Goal: Task Accomplishment & Management: Manage account settings

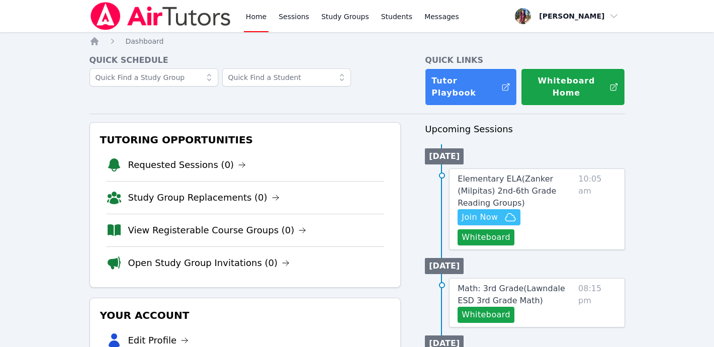
click at [203, 21] on img at bounding box center [160, 16] width 142 height 28
click at [149, 10] on img at bounding box center [160, 16] width 142 height 28
click at [188, 18] on img at bounding box center [160, 16] width 142 height 28
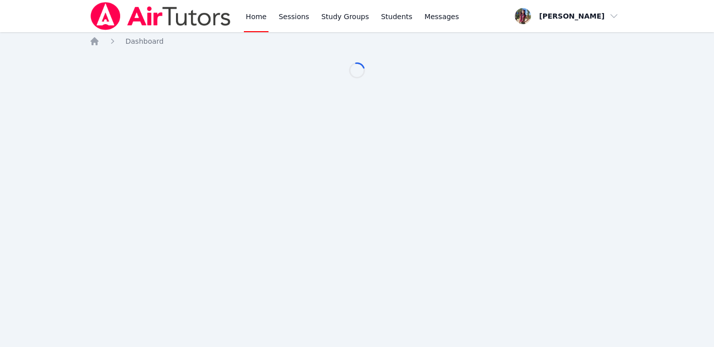
click at [185, 15] on img at bounding box center [160, 16] width 142 height 28
click at [125, 25] on img at bounding box center [160, 16] width 142 height 28
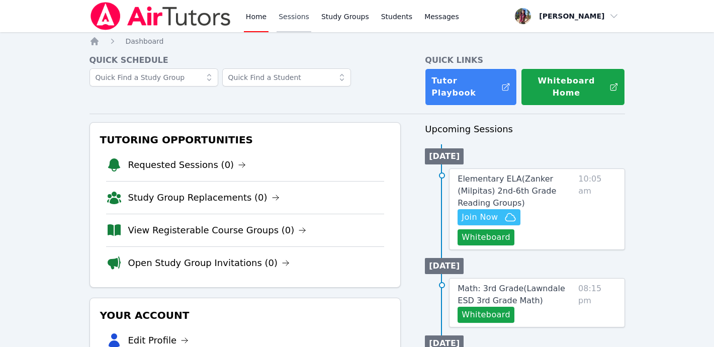
click at [298, 15] on link "Sessions" at bounding box center [293, 16] width 35 height 32
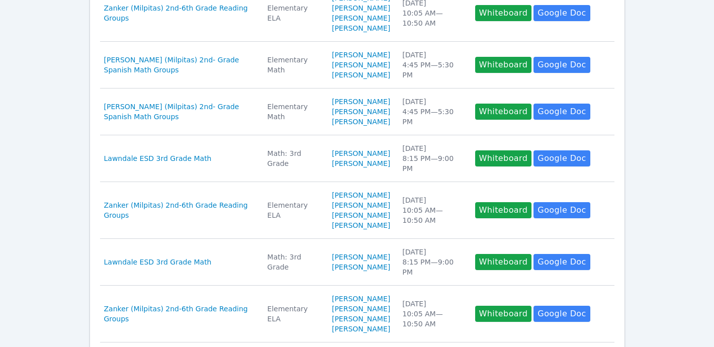
scroll to position [553, 0]
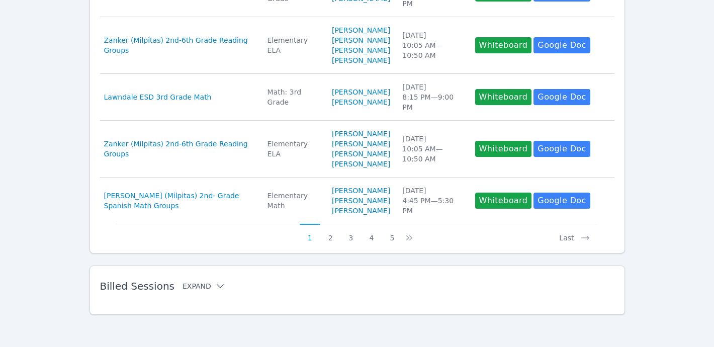
click at [206, 286] on button "Expand" at bounding box center [203, 286] width 43 height 10
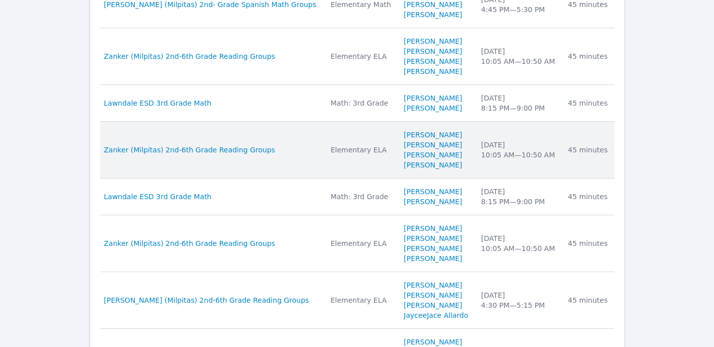
scroll to position [1080, 0]
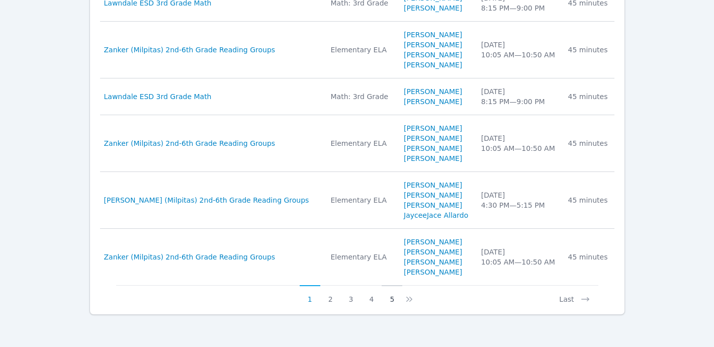
click at [389, 297] on button "5" at bounding box center [391, 294] width 21 height 19
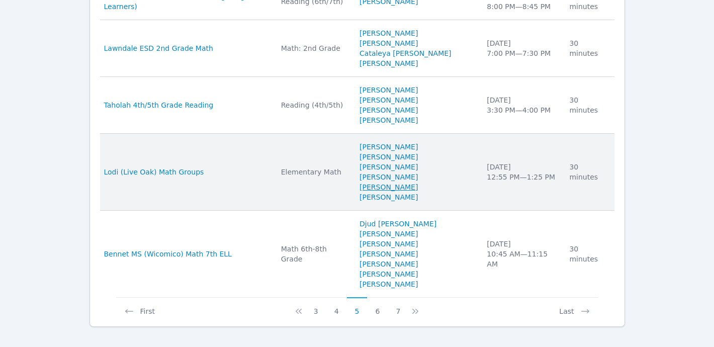
scroll to position [1171, 0]
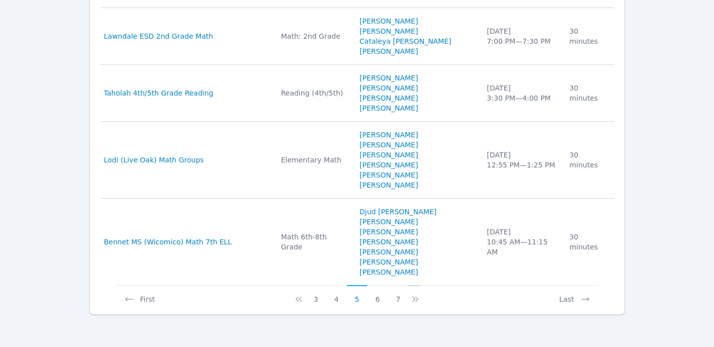
click at [414, 301] on icon at bounding box center [415, 299] width 10 height 10
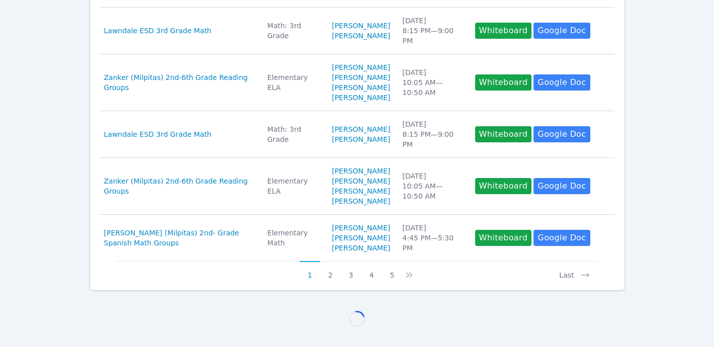
scroll to position [1161, 0]
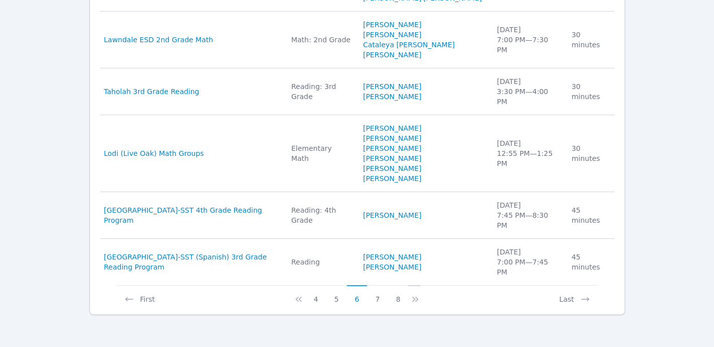
click at [417, 298] on icon at bounding box center [416, 299] width 3 height 5
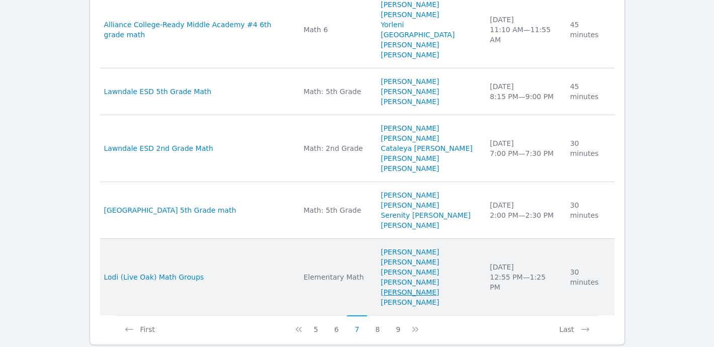
scroll to position [1211, 0]
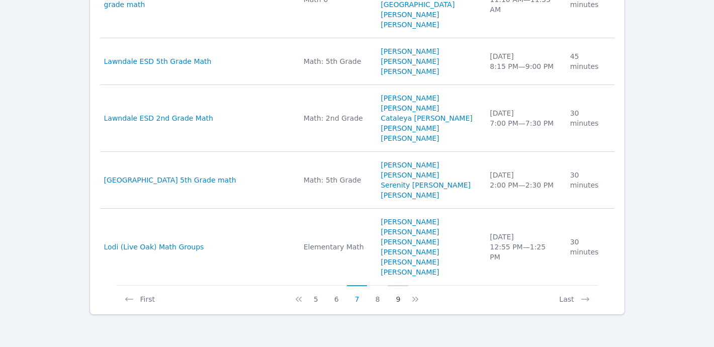
click at [398, 299] on button "9" at bounding box center [398, 294] width 21 height 19
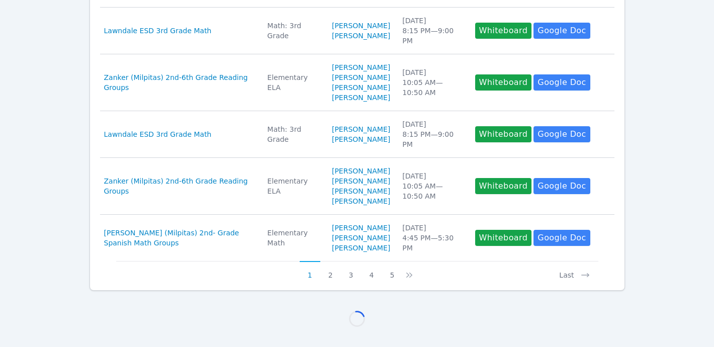
scroll to position [1171, 0]
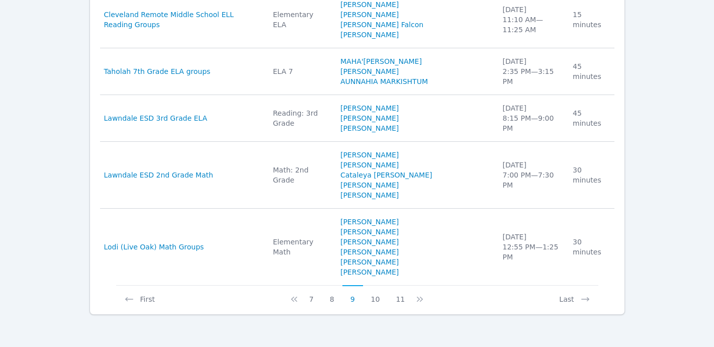
click at [398, 299] on button "11" at bounding box center [400, 294] width 25 height 19
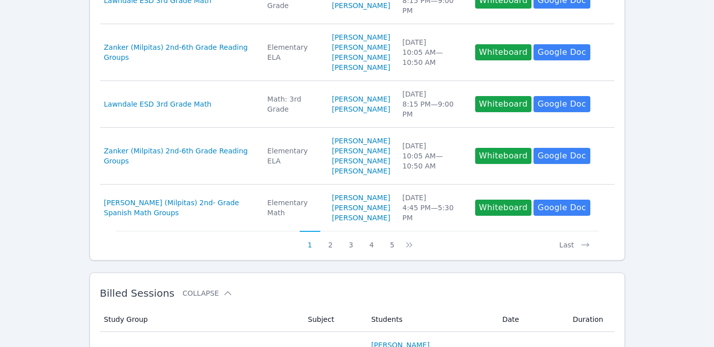
scroll to position [1150, 0]
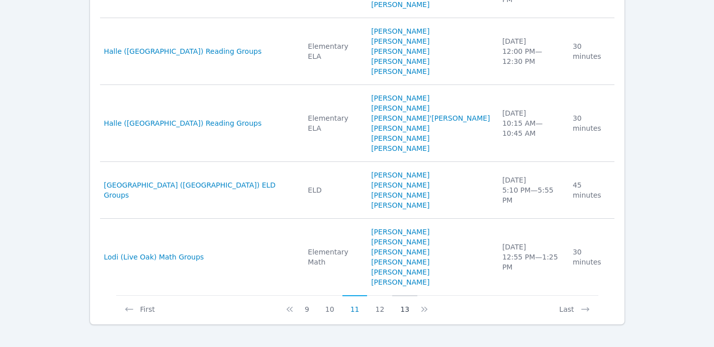
click at [407, 298] on button "13" at bounding box center [404, 304] width 25 height 19
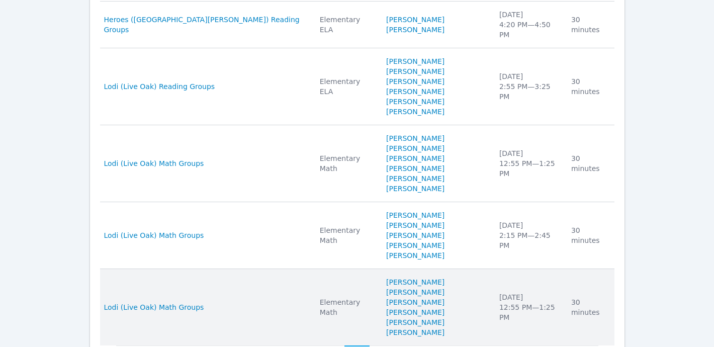
scroll to position [1211, 0]
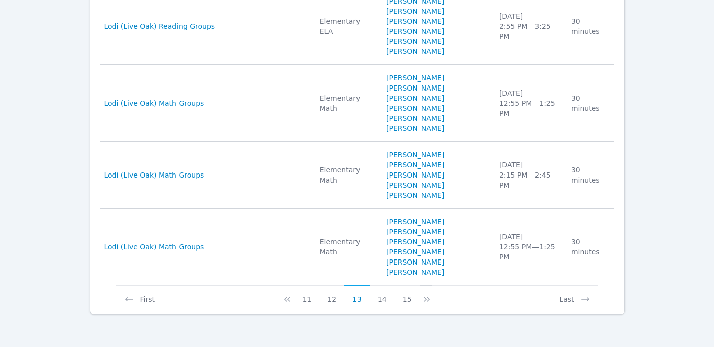
click at [422, 300] on icon at bounding box center [427, 299] width 10 height 10
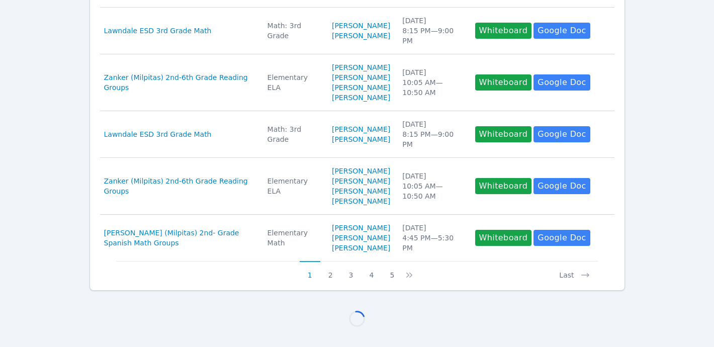
scroll to position [1060, 0]
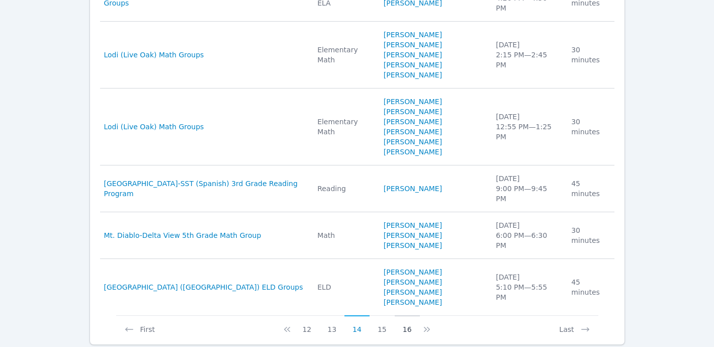
click at [406, 315] on button "16" at bounding box center [407, 324] width 25 height 19
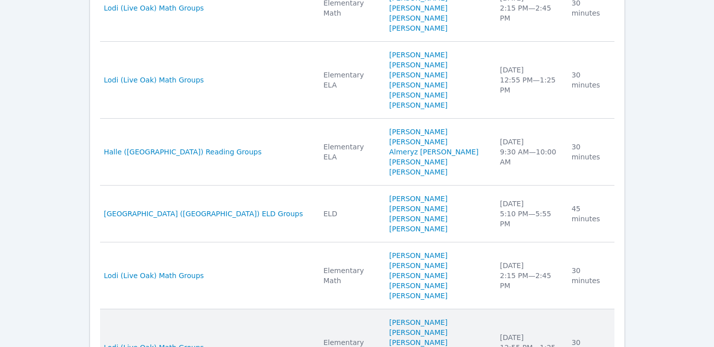
scroll to position [1161, 0]
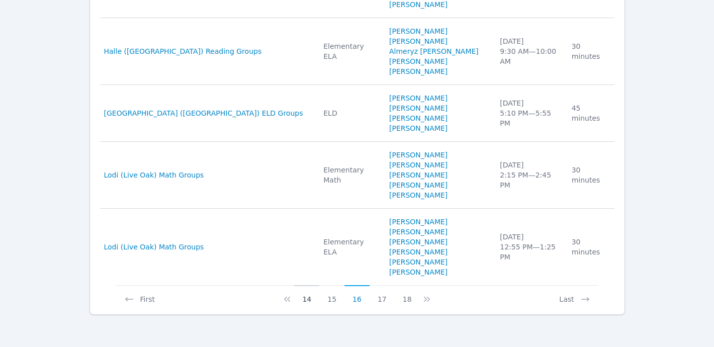
click at [315, 297] on button "14" at bounding box center [306, 294] width 25 height 19
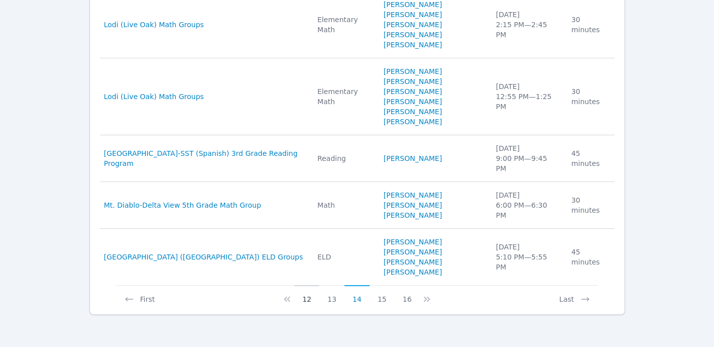
scroll to position [1060, 0]
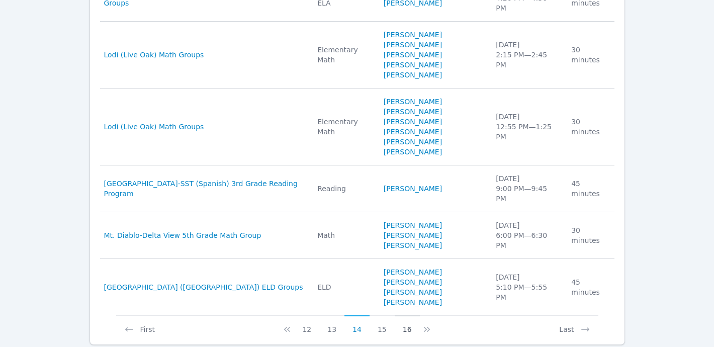
click at [403, 315] on button "16" at bounding box center [407, 324] width 25 height 19
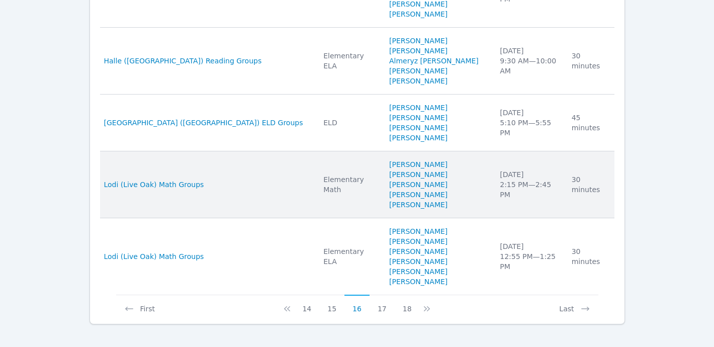
scroll to position [1161, 0]
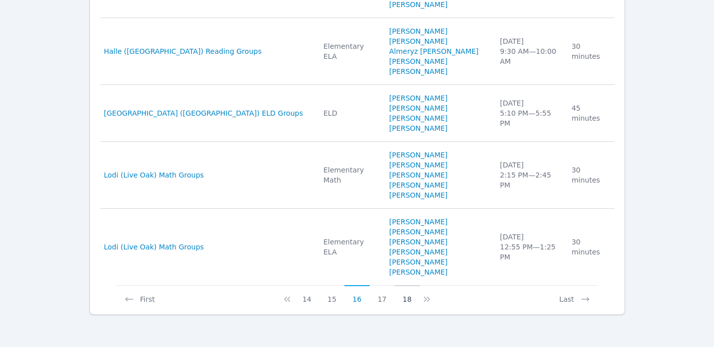
click at [407, 301] on button "18" at bounding box center [407, 294] width 25 height 19
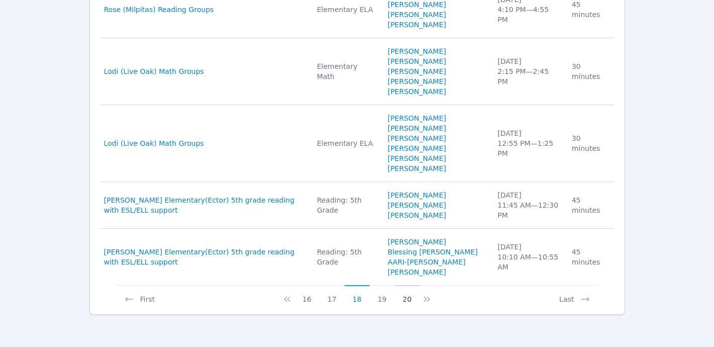
click at [405, 302] on button "20" at bounding box center [407, 294] width 25 height 19
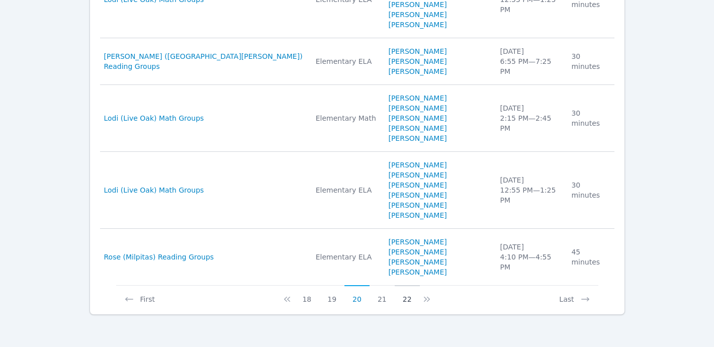
click at [402, 300] on button "22" at bounding box center [407, 294] width 25 height 19
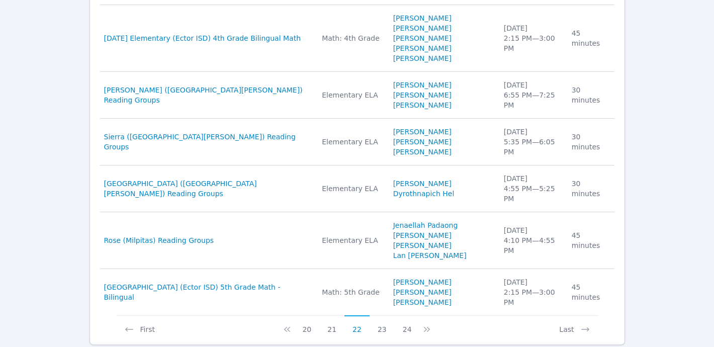
click at [402, 315] on button "24" at bounding box center [407, 324] width 25 height 19
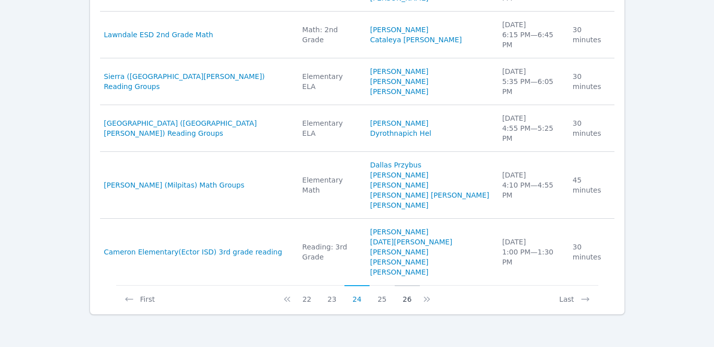
click at [408, 301] on button "26" at bounding box center [407, 294] width 25 height 19
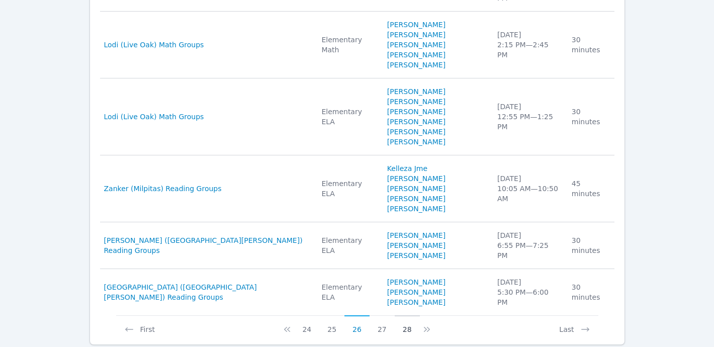
click at [407, 315] on button "28" at bounding box center [407, 324] width 25 height 19
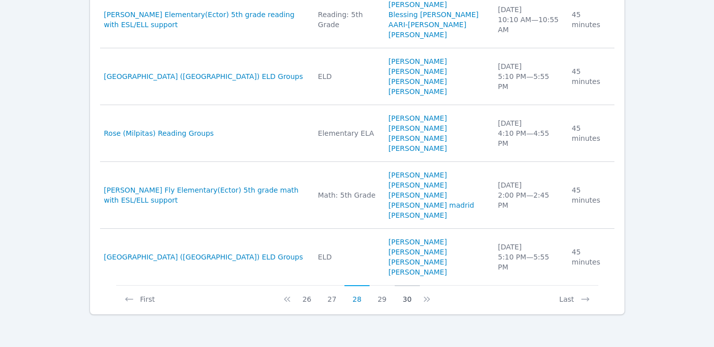
click at [406, 301] on button "30" at bounding box center [407, 294] width 25 height 19
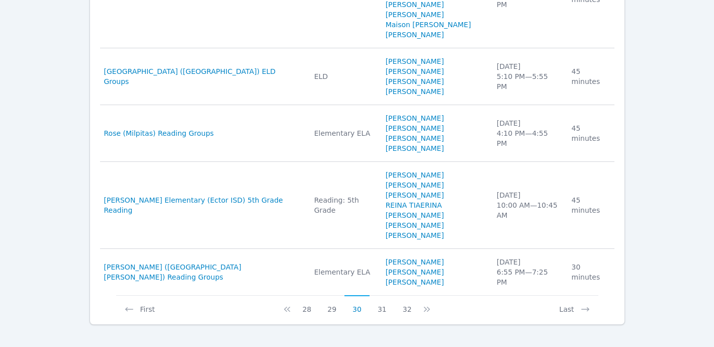
click at [406, 301] on button "32" at bounding box center [407, 304] width 25 height 19
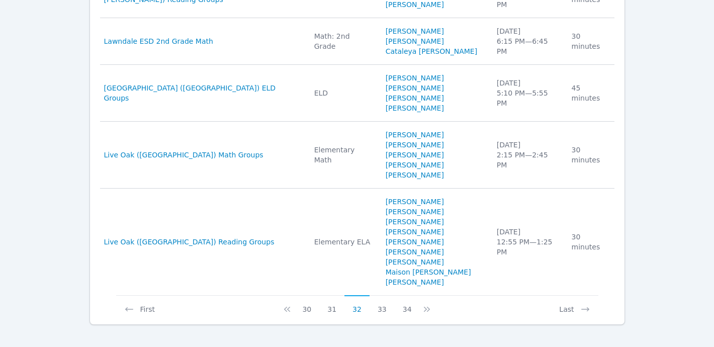
click at [406, 301] on button "34" at bounding box center [407, 304] width 25 height 19
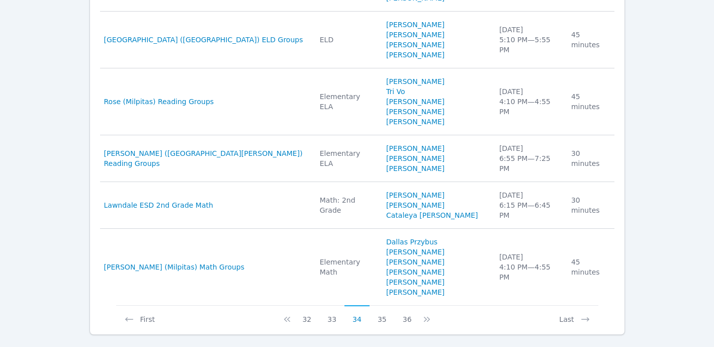
click at [406, 305] on button "36" at bounding box center [407, 314] width 25 height 19
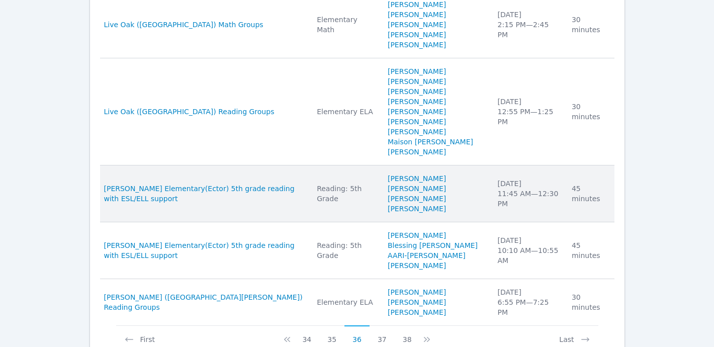
scroll to position [1311, 0]
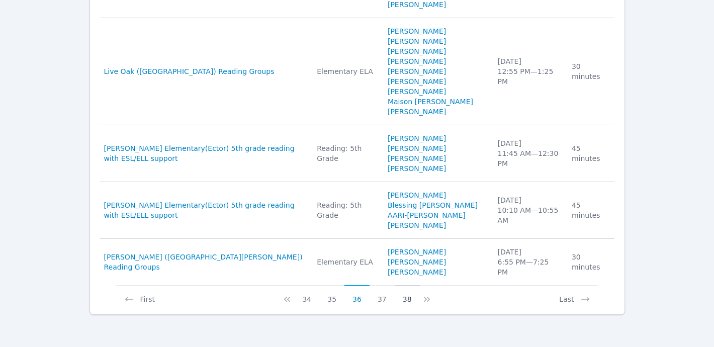
click at [408, 297] on button "38" at bounding box center [407, 294] width 25 height 19
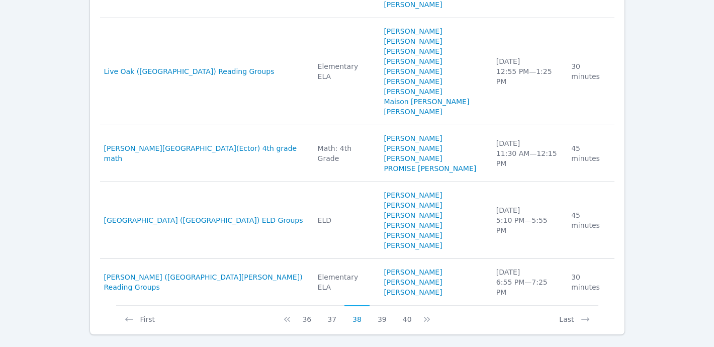
click at [408, 305] on button "40" at bounding box center [407, 314] width 25 height 19
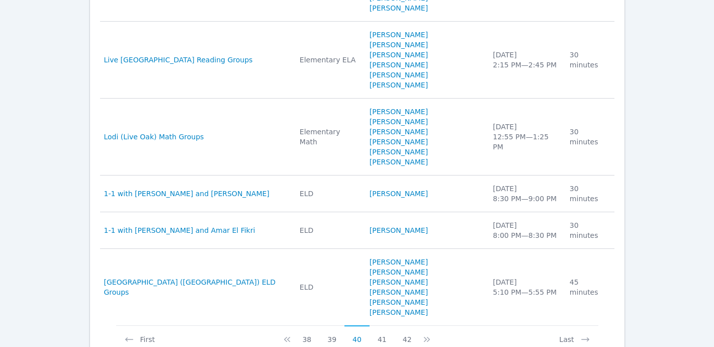
click at [408, 325] on button "42" at bounding box center [407, 334] width 25 height 19
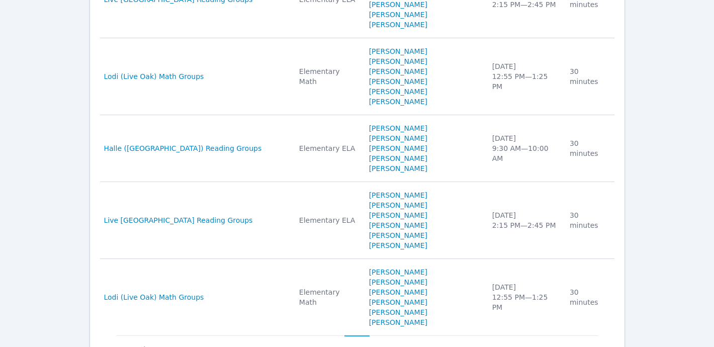
click at [408, 335] on button "44" at bounding box center [407, 344] width 25 height 19
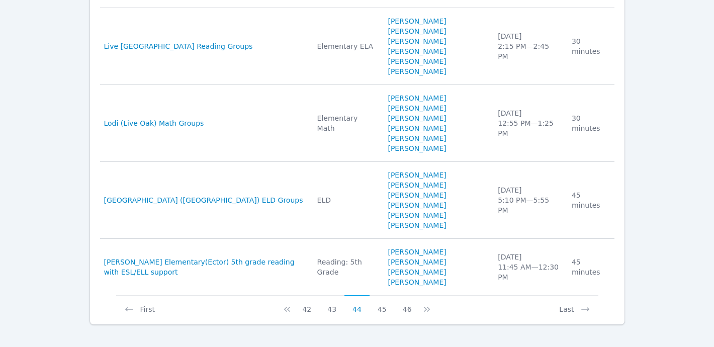
click at [408, 297] on button "46" at bounding box center [407, 304] width 25 height 19
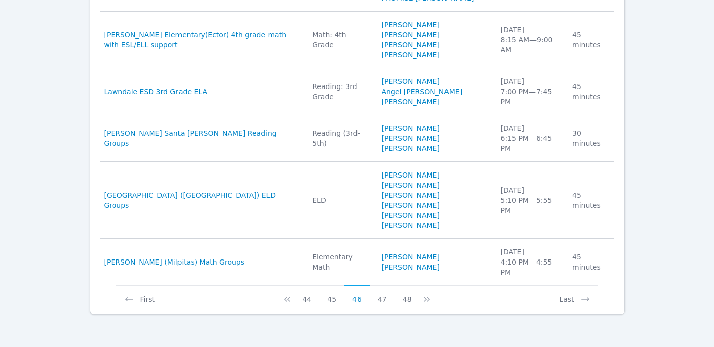
click at [408, 297] on button "48" at bounding box center [407, 294] width 25 height 19
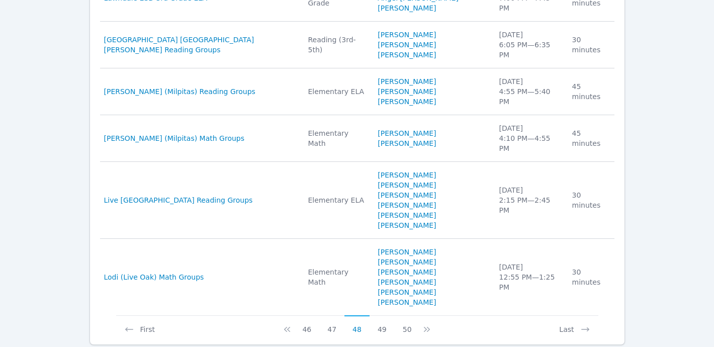
click at [408, 315] on button "50" at bounding box center [407, 324] width 25 height 19
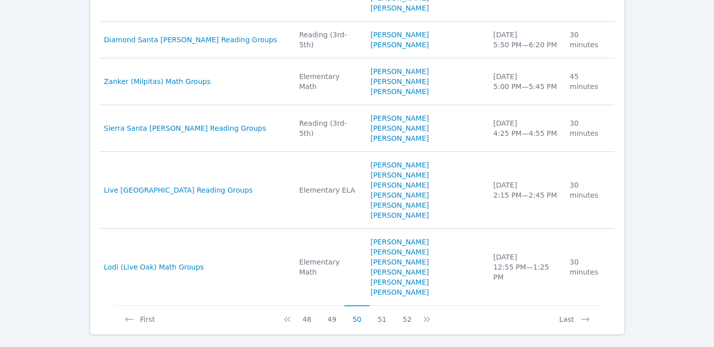
click at [408, 305] on button "52" at bounding box center [407, 314] width 25 height 19
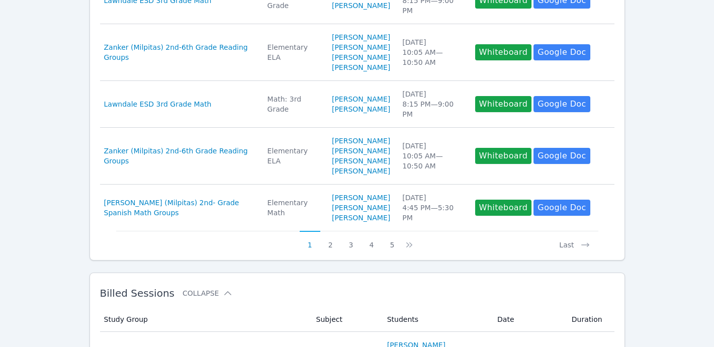
scroll to position [1140, 0]
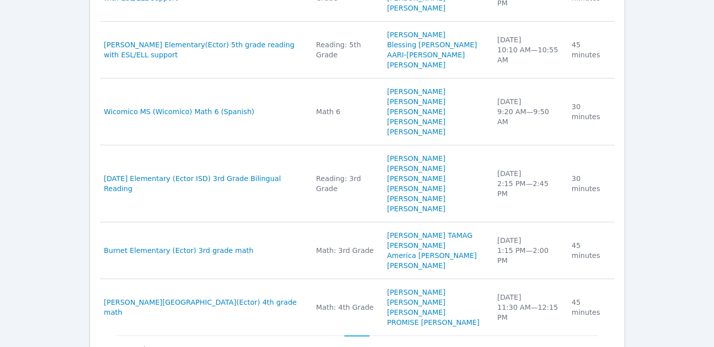
click at [408, 297] on td "Students [PERSON_NAME] Albrijhiana [PERSON_NAME] [PERSON_NAME] PROMISE [PERSON_…" at bounding box center [436, 307] width 110 height 56
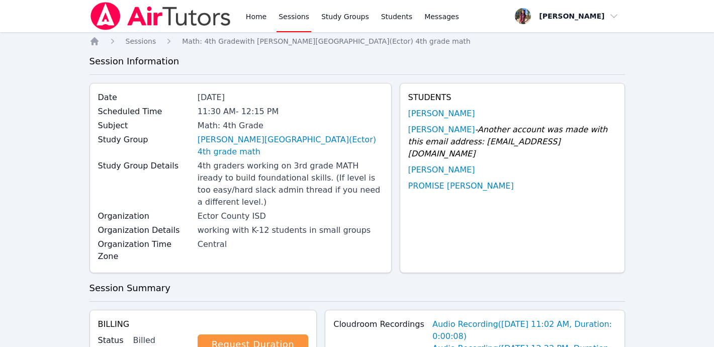
scroll to position [553, 0]
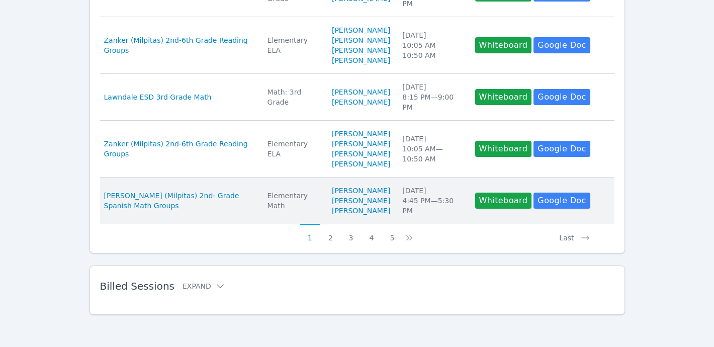
click at [382, 220] on td "Students [PERSON_NAME] [PERSON_NAME] [PERSON_NAME]" at bounding box center [361, 200] width 70 height 46
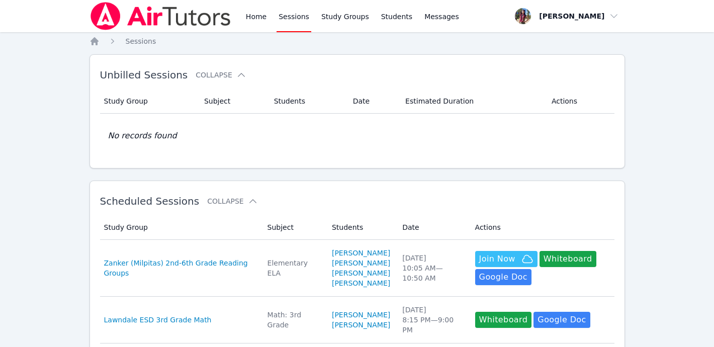
scroll to position [553, 0]
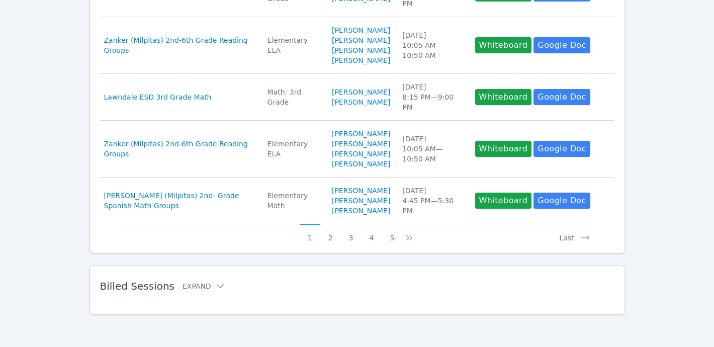
click at [207, 280] on h2 "Billed Sessions Expand" at bounding box center [341, 286] width 482 height 12
click at [215, 285] on icon at bounding box center [220, 286] width 10 height 10
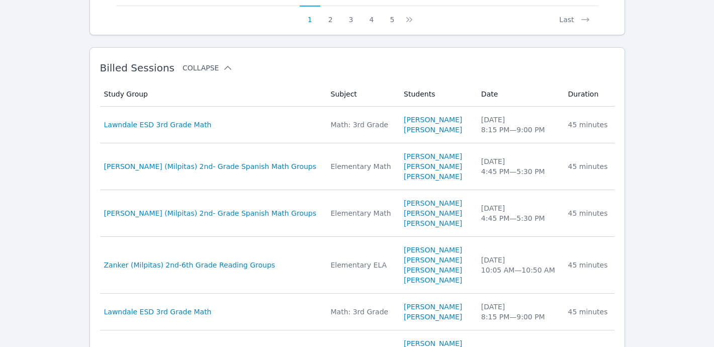
scroll to position [1080, 0]
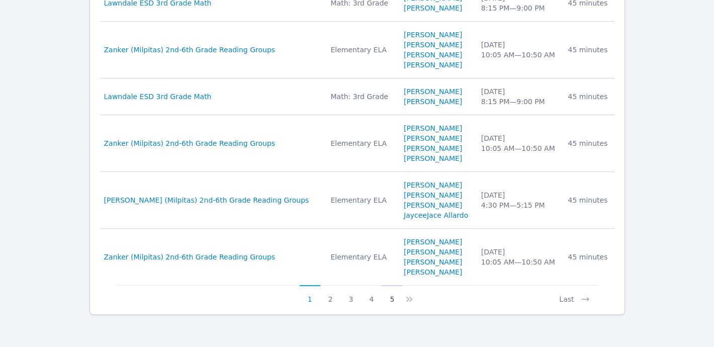
click at [393, 300] on button "5" at bounding box center [391, 294] width 21 height 19
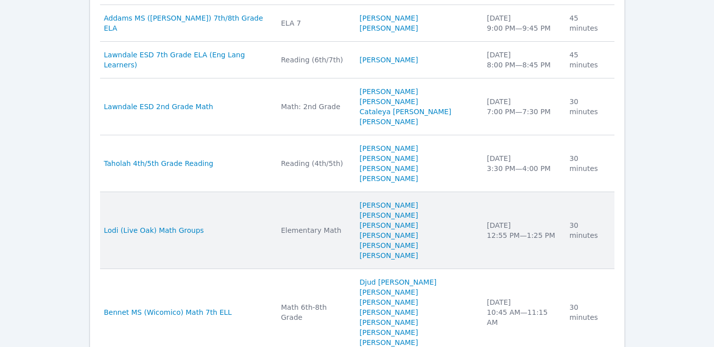
scroll to position [1171, 0]
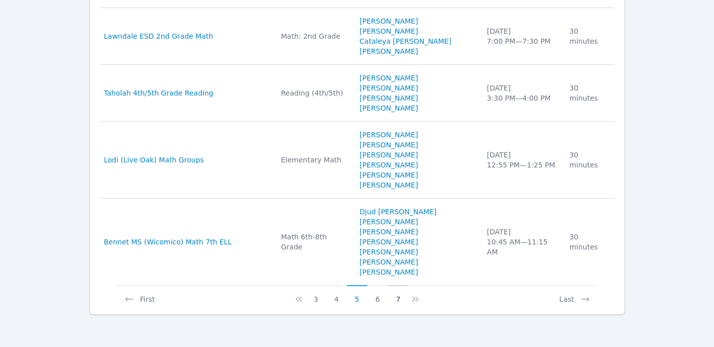
click at [394, 298] on button "7" at bounding box center [398, 294] width 21 height 19
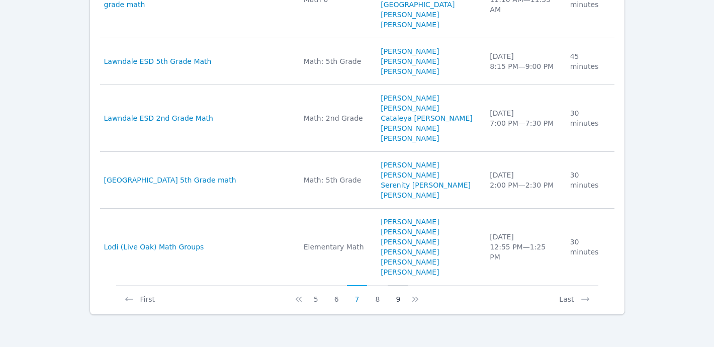
click at [398, 299] on button "9" at bounding box center [398, 294] width 21 height 19
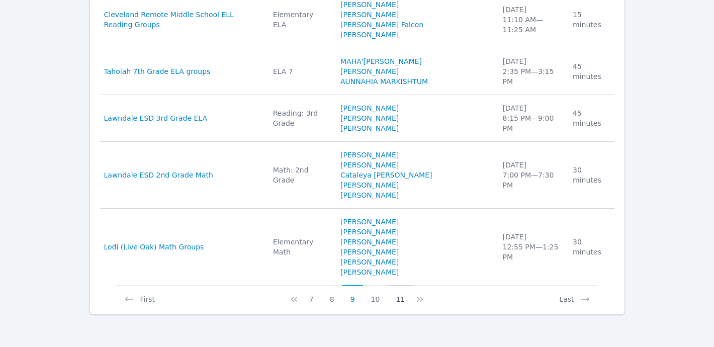
click at [403, 299] on button "11" at bounding box center [400, 294] width 25 height 19
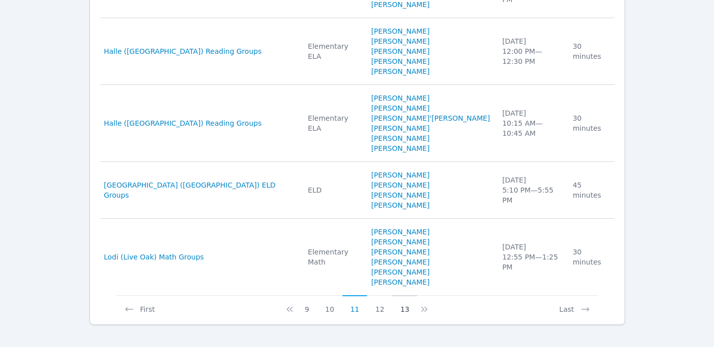
click at [403, 299] on button "13" at bounding box center [404, 304] width 25 height 19
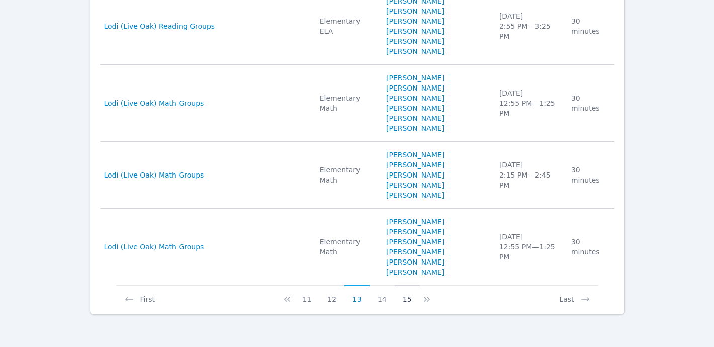
click at [403, 299] on button "15" at bounding box center [407, 294] width 25 height 19
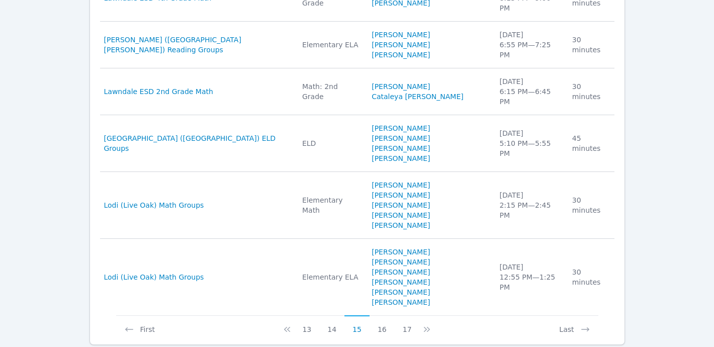
click at [403, 315] on button "17" at bounding box center [407, 324] width 25 height 19
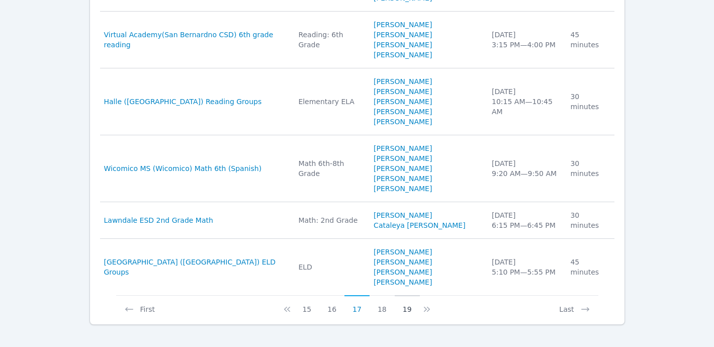
click at [405, 300] on button "19" at bounding box center [407, 304] width 25 height 19
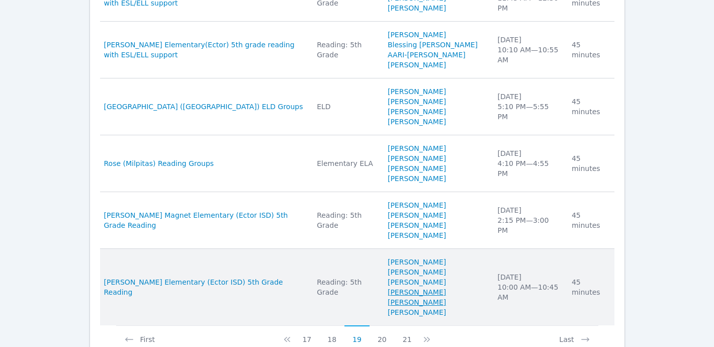
scroll to position [1211, 0]
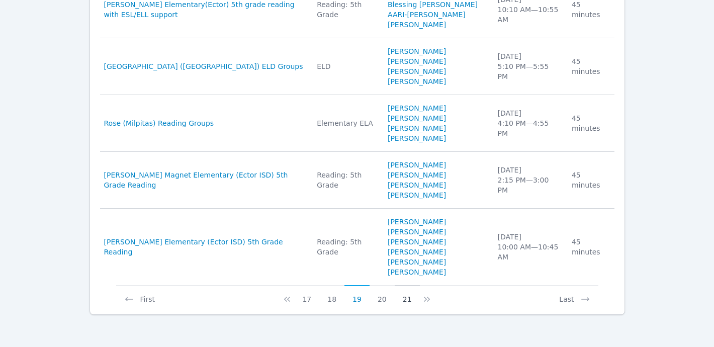
click at [404, 297] on button "21" at bounding box center [407, 294] width 25 height 19
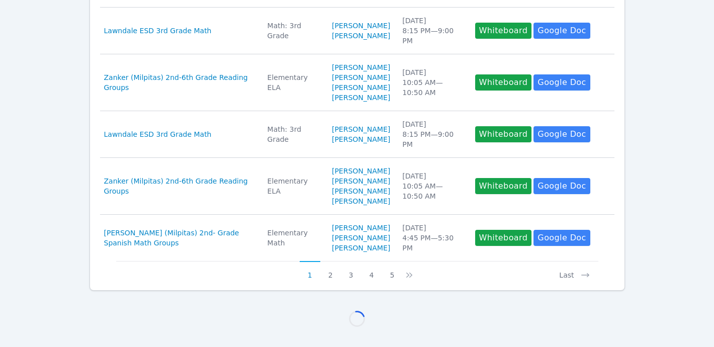
scroll to position [1161, 0]
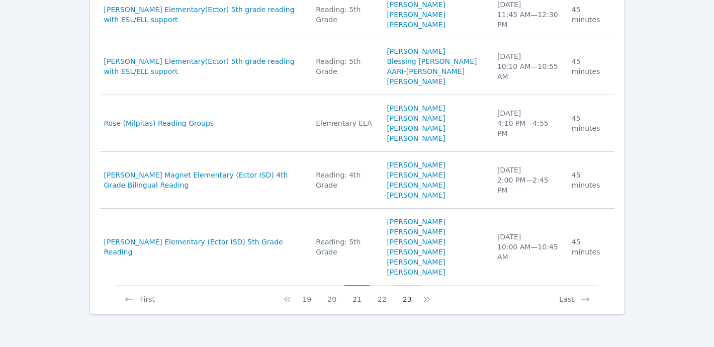
click at [405, 297] on button "23" at bounding box center [407, 294] width 25 height 19
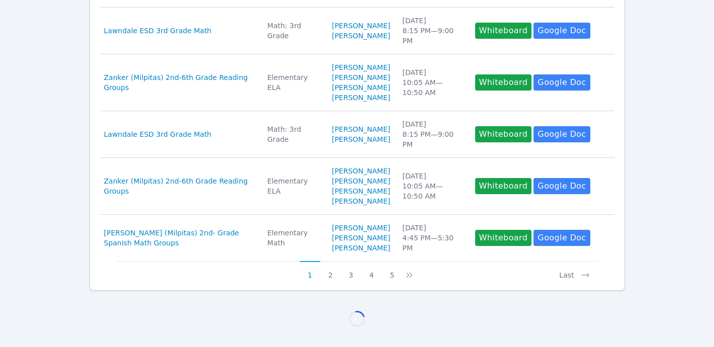
scroll to position [1140, 0]
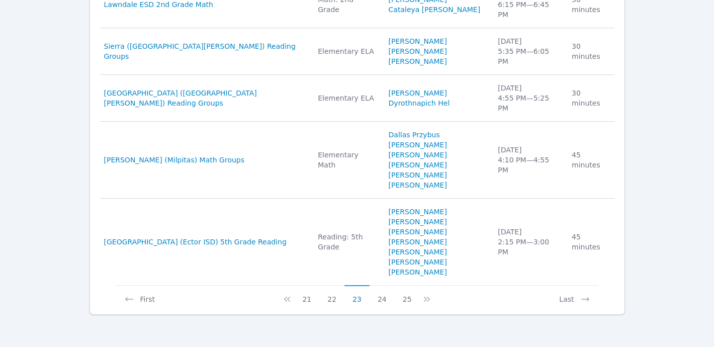
click at [405, 297] on button "25" at bounding box center [407, 294] width 25 height 19
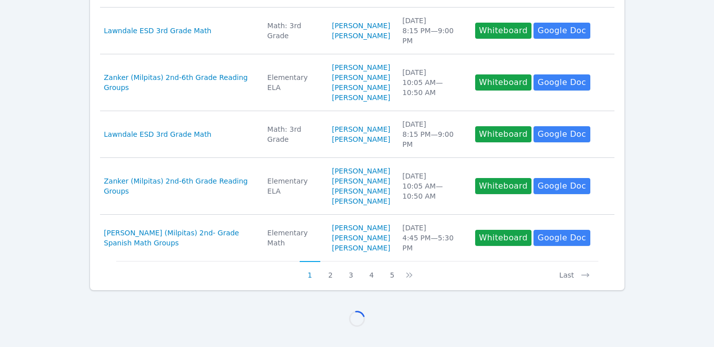
scroll to position [1040, 0]
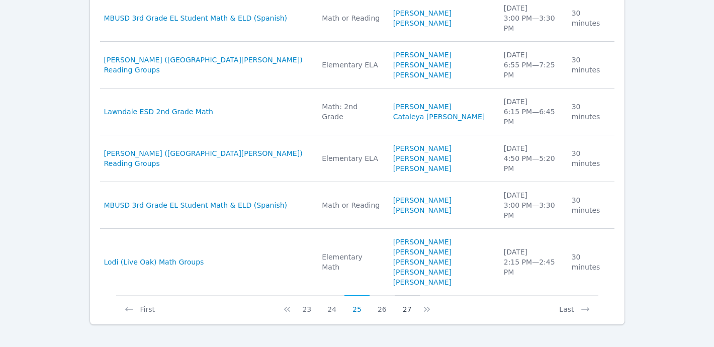
click at [409, 301] on button "27" at bounding box center [407, 304] width 25 height 19
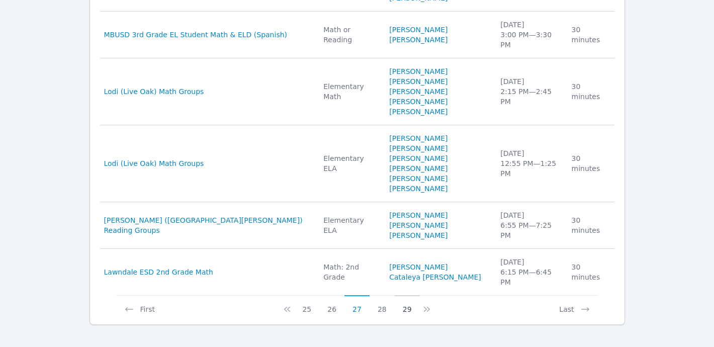
click at [412, 299] on button "29" at bounding box center [407, 304] width 25 height 19
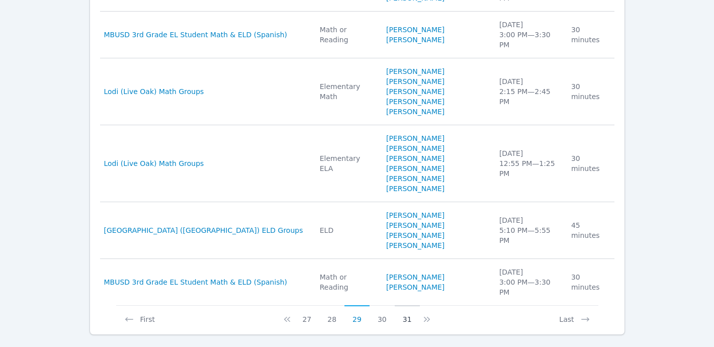
click at [411, 305] on button "31" at bounding box center [407, 314] width 25 height 19
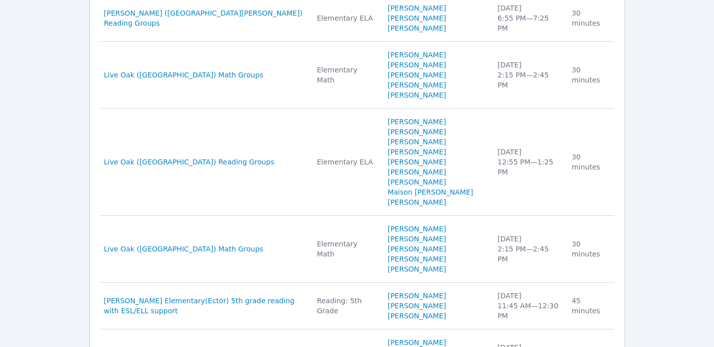
scroll to position [1251, 0]
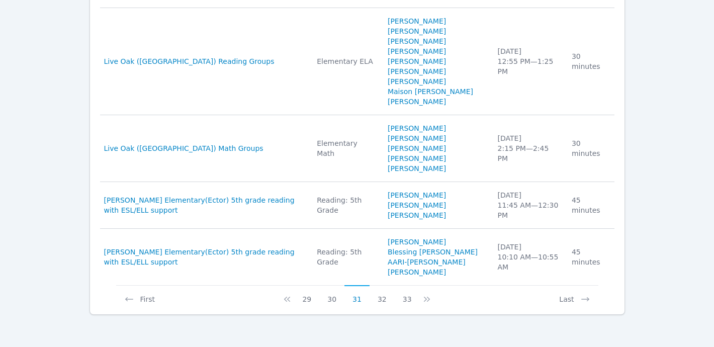
click at [411, 299] on button "33" at bounding box center [407, 294] width 25 height 19
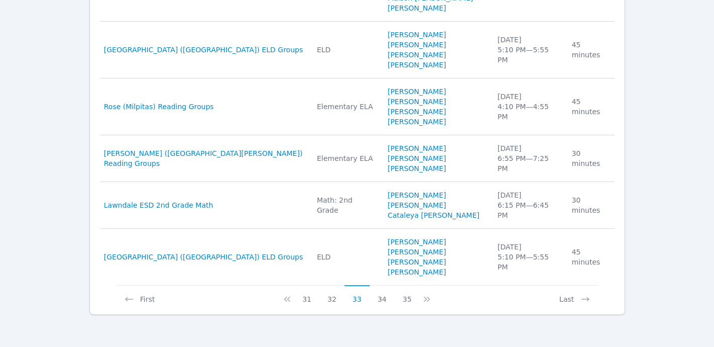
click at [411, 299] on button "35" at bounding box center [407, 294] width 25 height 19
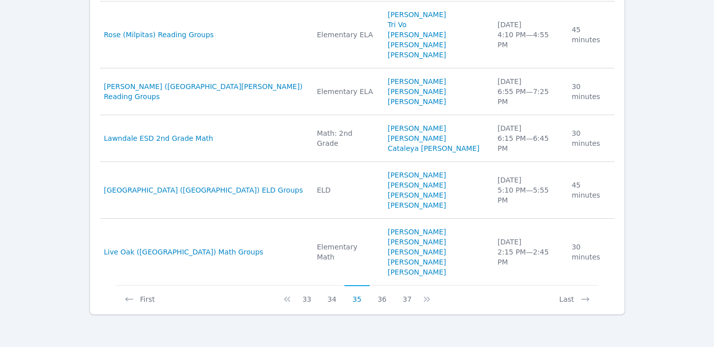
click at [411, 299] on button "37" at bounding box center [407, 294] width 25 height 19
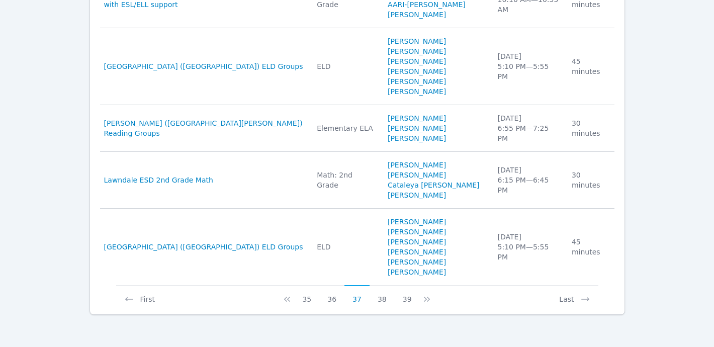
click at [414, 296] on button "39" at bounding box center [407, 294] width 25 height 19
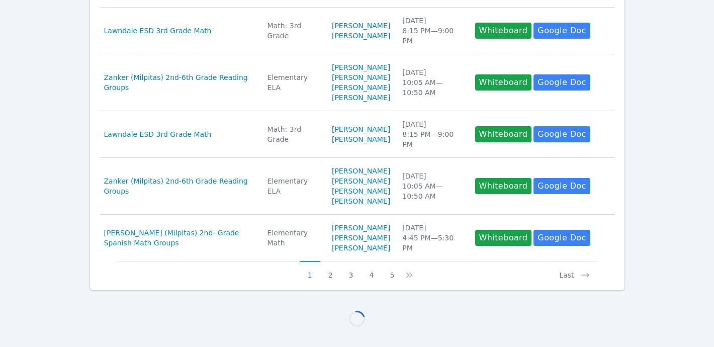
scroll to position [1231, 0]
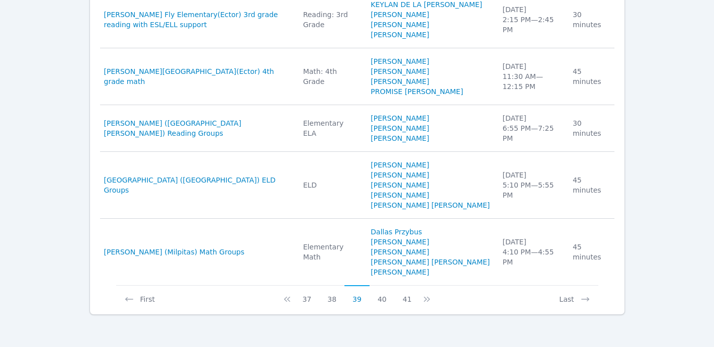
click at [413, 298] on button "41" at bounding box center [407, 294] width 25 height 19
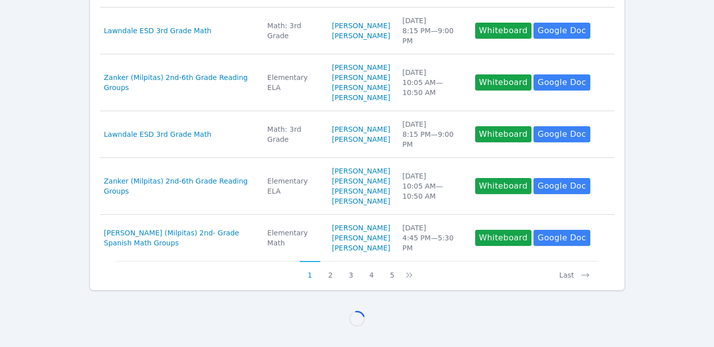
scroll to position [1030, 0]
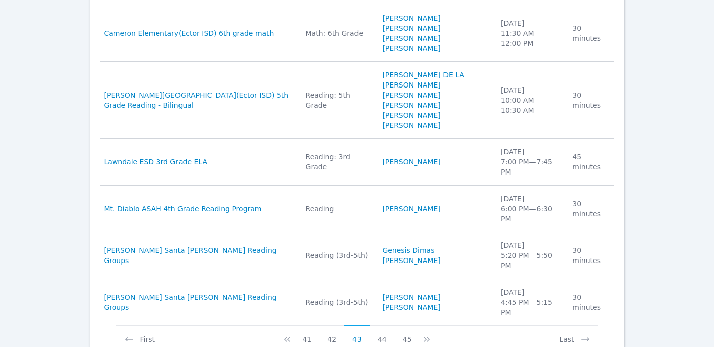
click at [412, 325] on button "45" at bounding box center [407, 334] width 25 height 19
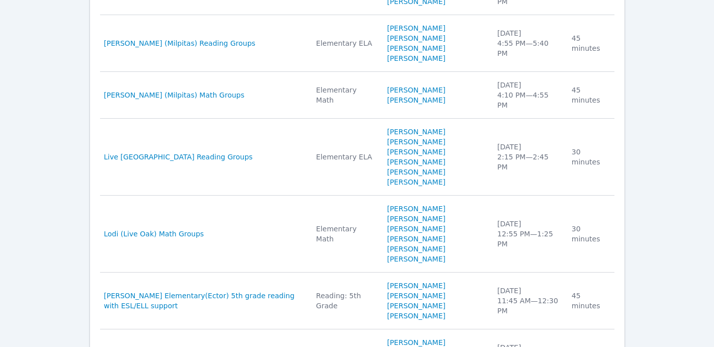
scroll to position [1110, 0]
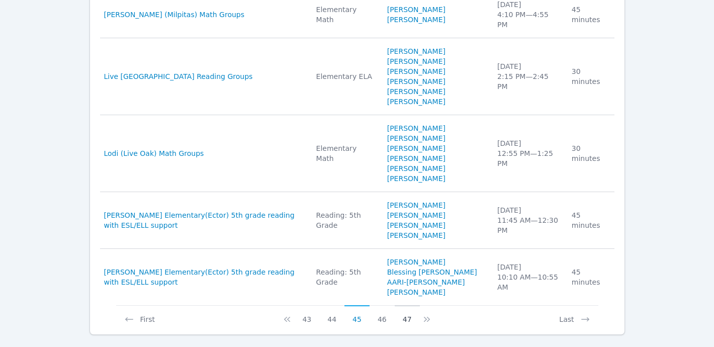
click at [411, 305] on button "47" at bounding box center [407, 314] width 25 height 19
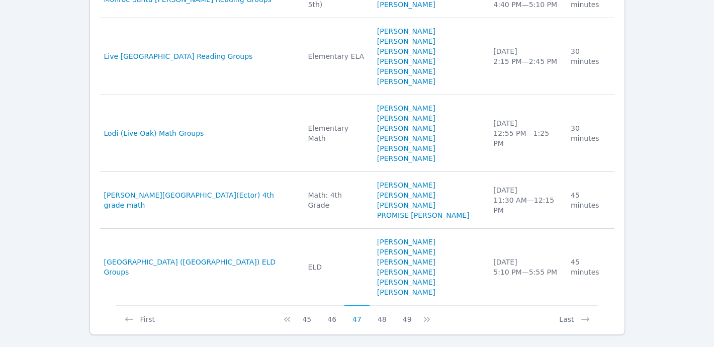
click at [411, 305] on button "49" at bounding box center [407, 314] width 25 height 19
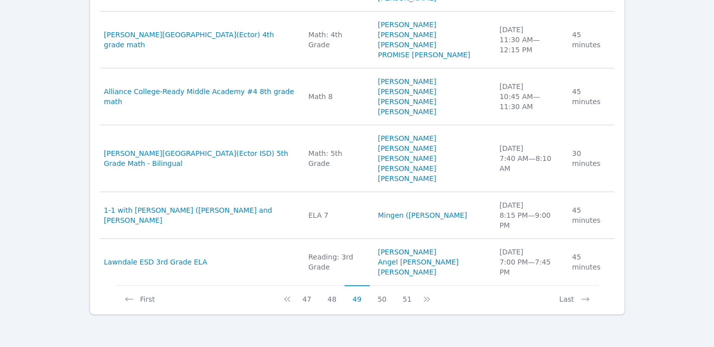
click at [408, 299] on button "51" at bounding box center [407, 294] width 25 height 19
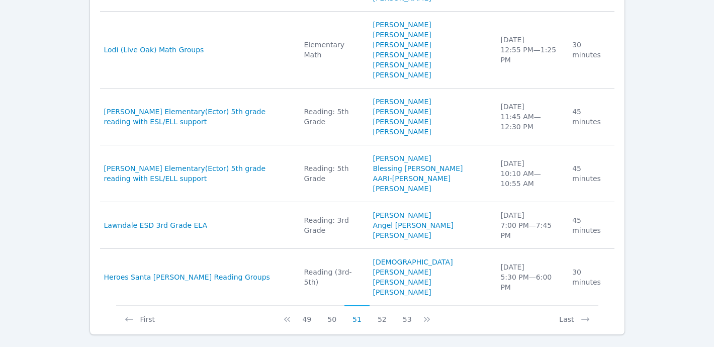
click at [408, 305] on button "53" at bounding box center [407, 314] width 25 height 19
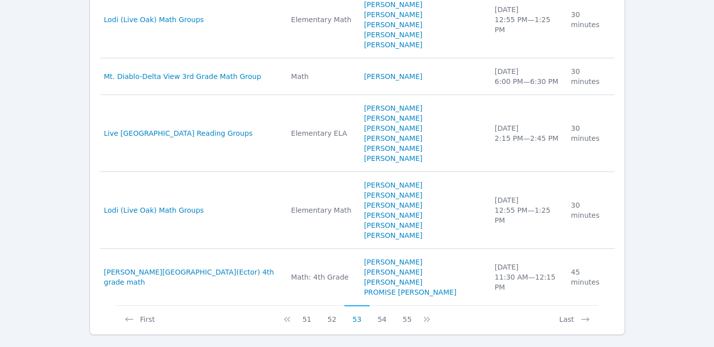
click at [408, 305] on button "55" at bounding box center [407, 314] width 25 height 19
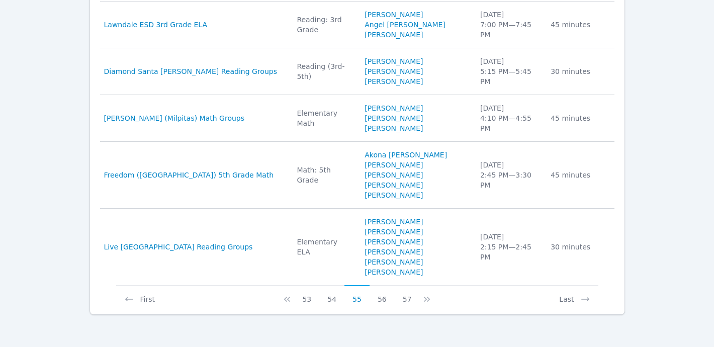
click at [408, 299] on button "57" at bounding box center [407, 294] width 25 height 19
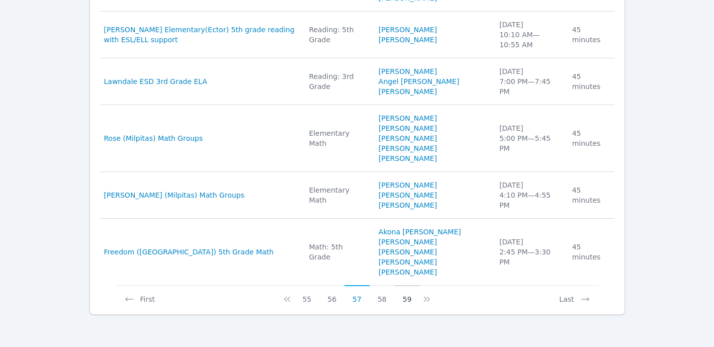
click at [409, 297] on button "59" at bounding box center [407, 294] width 25 height 19
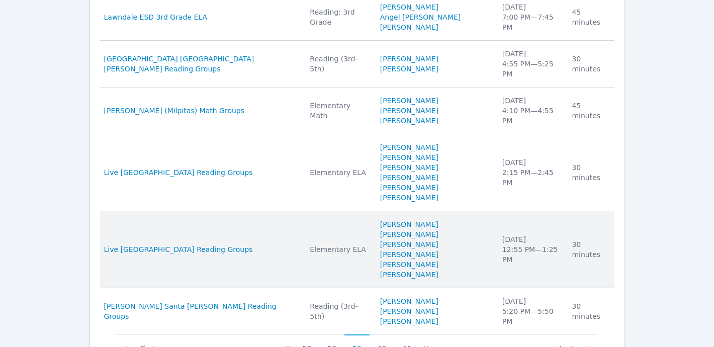
scroll to position [1120, 0]
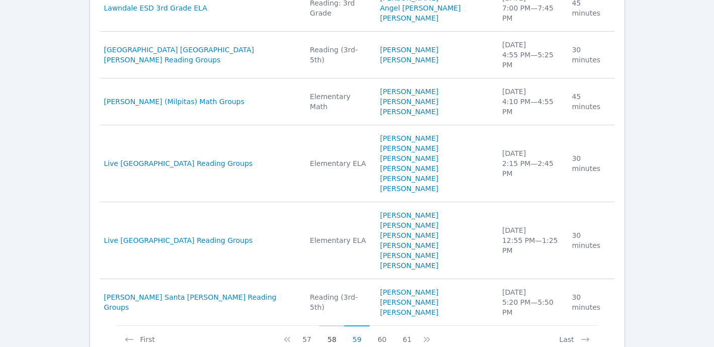
click at [333, 325] on button "58" at bounding box center [331, 334] width 25 height 19
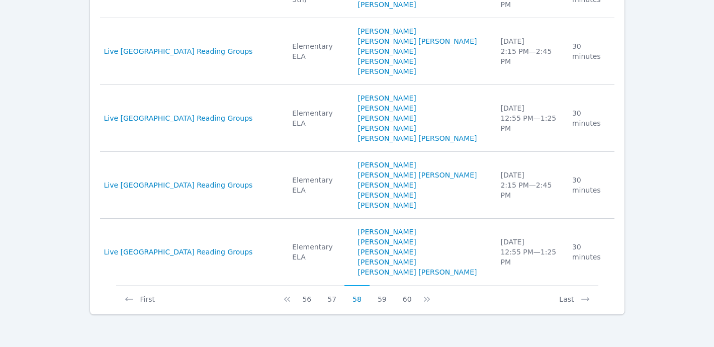
scroll to position [1191, 0]
click at [386, 296] on button "59" at bounding box center [381, 294] width 25 height 19
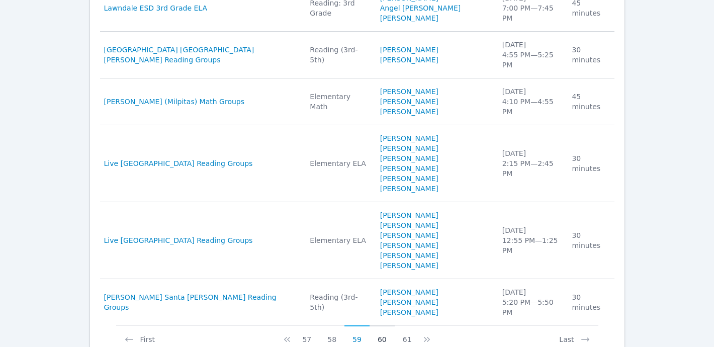
click at [387, 325] on button "60" at bounding box center [381, 334] width 25 height 19
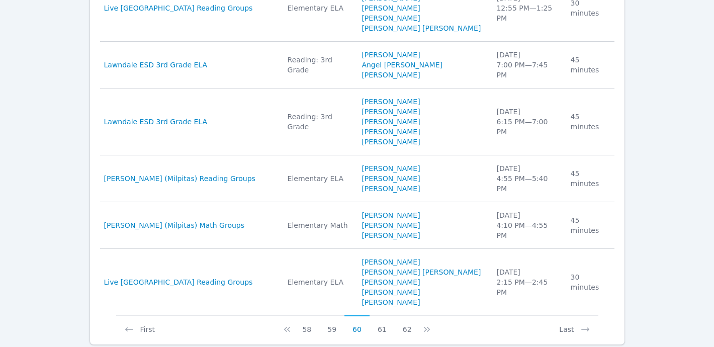
scroll to position [1171, 0]
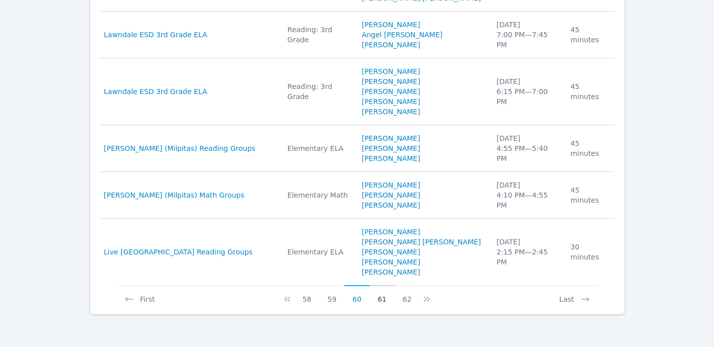
click at [388, 298] on button "61" at bounding box center [381, 294] width 25 height 19
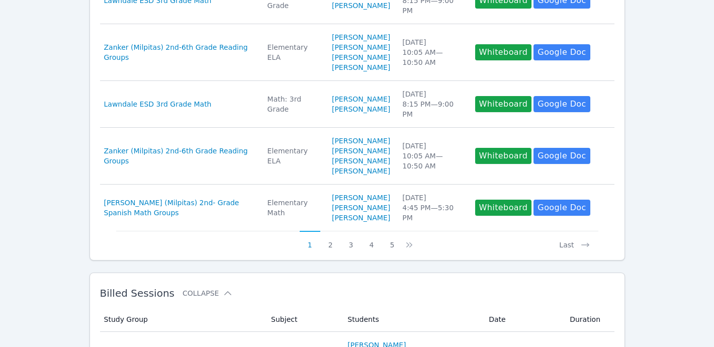
scroll to position [1120, 0]
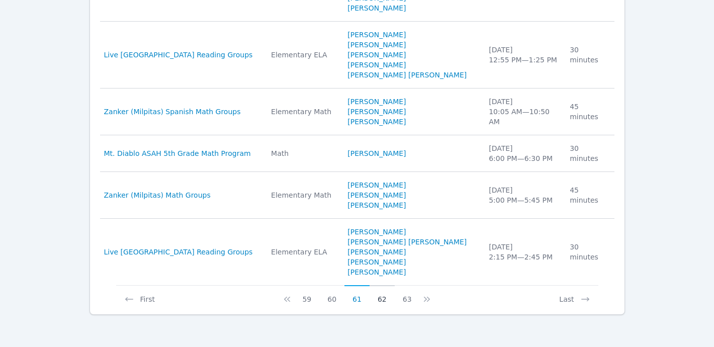
click at [387, 298] on button "62" at bounding box center [381, 294] width 25 height 19
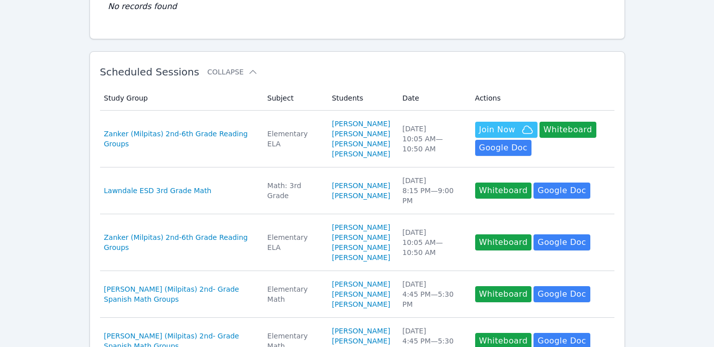
scroll to position [0, 0]
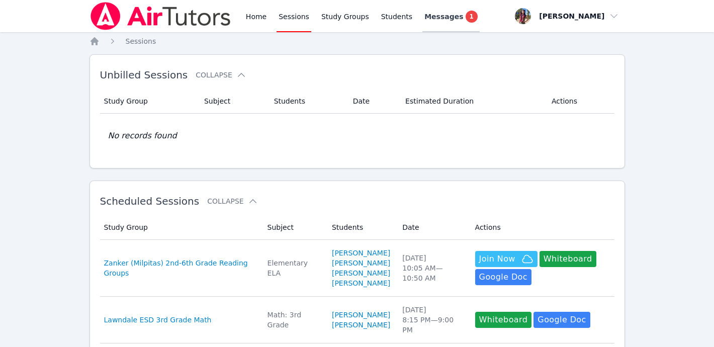
click at [444, 14] on span "Messages" at bounding box center [443, 17] width 39 height 10
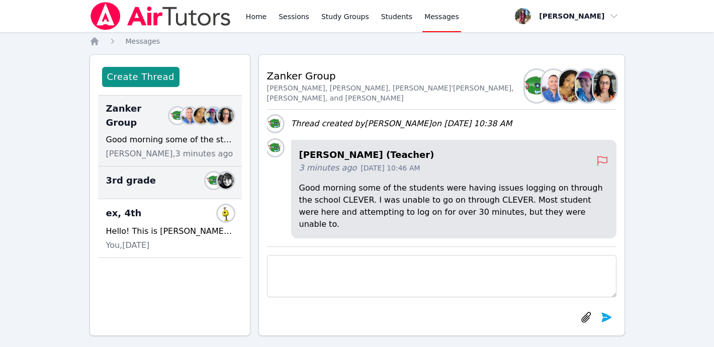
click at [162, 172] on div "3rd grade Members" at bounding box center [170, 180] width 128 height 16
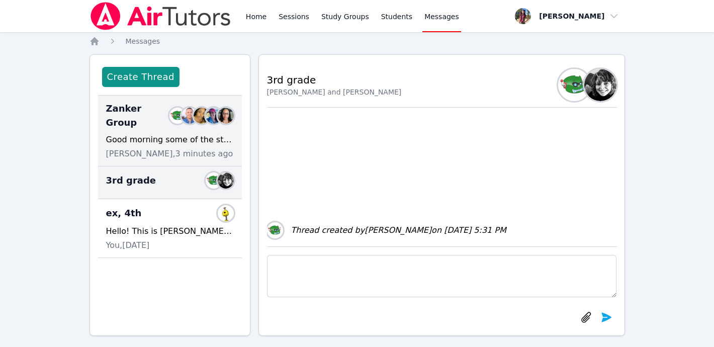
click at [150, 134] on div "Good morning some of the students were having issues logging on through the sch…" at bounding box center [170, 140] width 128 height 12
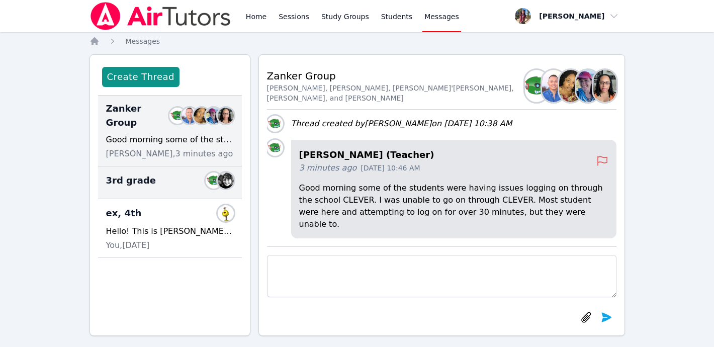
click at [192, 175] on div "3rd grade Members" at bounding box center [170, 180] width 128 height 16
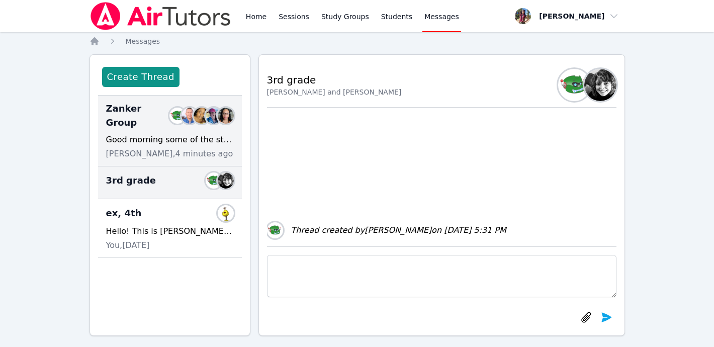
click at [191, 134] on div "Good morning some of the students were having issues logging on through the sch…" at bounding box center [170, 140] width 128 height 12
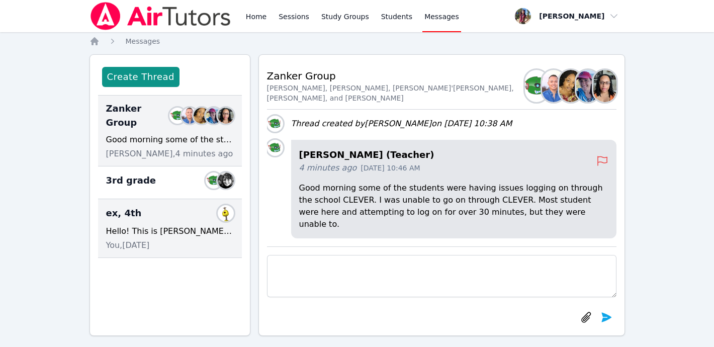
click at [193, 225] on div "Hello! This is [PERSON_NAME] from Air Tutor’s. This is a reminder that your tut…" at bounding box center [170, 231] width 128 height 12
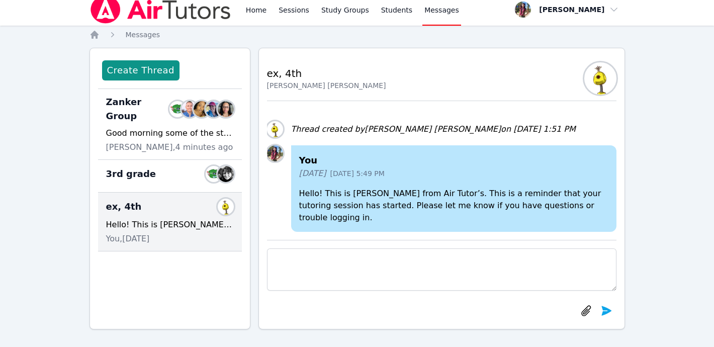
scroll to position [9, 0]
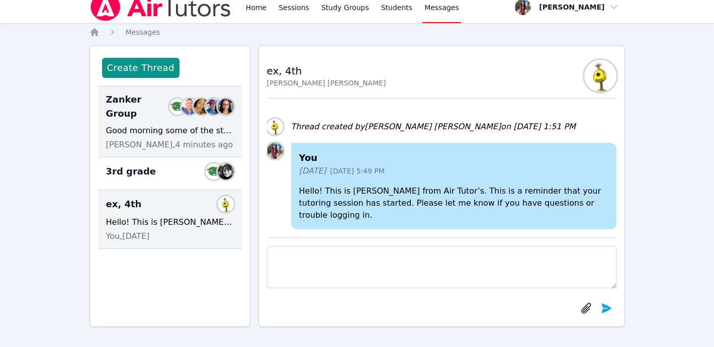
click at [180, 139] on span "[PERSON_NAME], 4 minutes ago" at bounding box center [169, 145] width 127 height 12
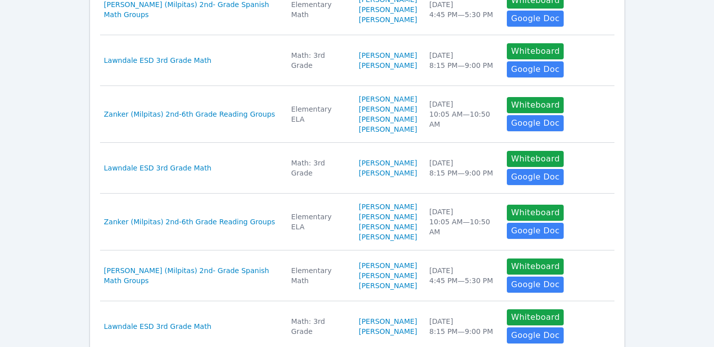
scroll to position [559, 0]
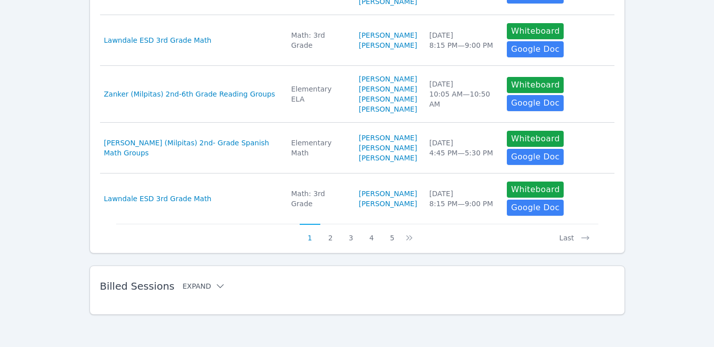
click at [217, 287] on icon at bounding box center [220, 286] width 10 height 10
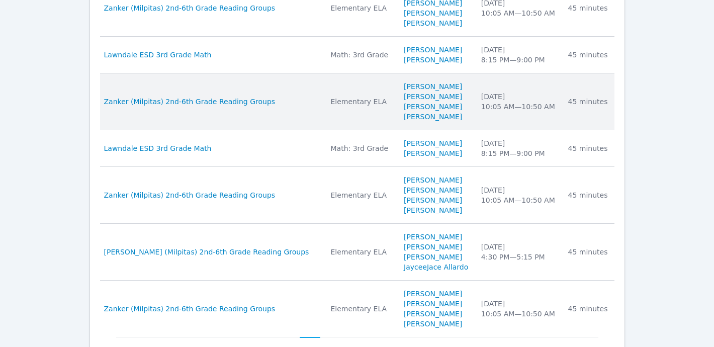
scroll to position [1086, 0]
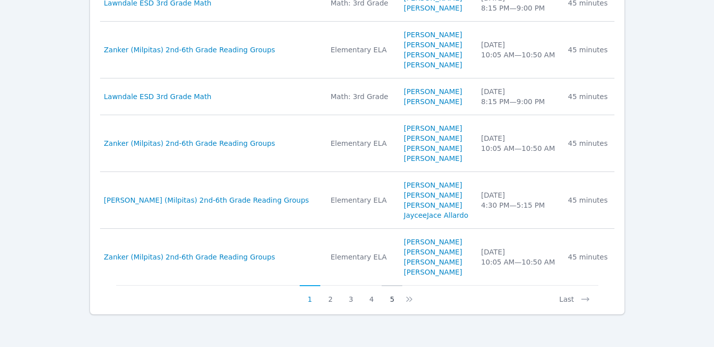
click at [387, 298] on button "5" at bounding box center [391, 294] width 21 height 19
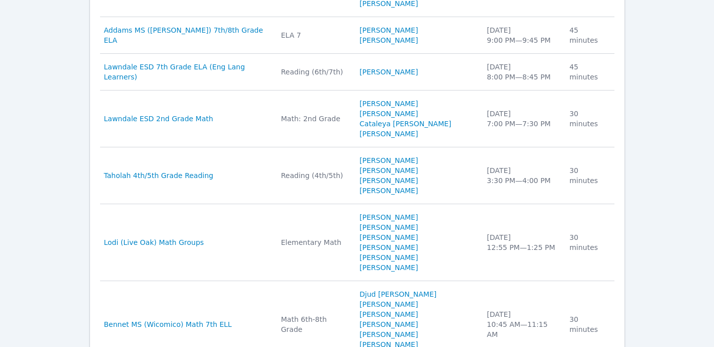
scroll to position [1177, 0]
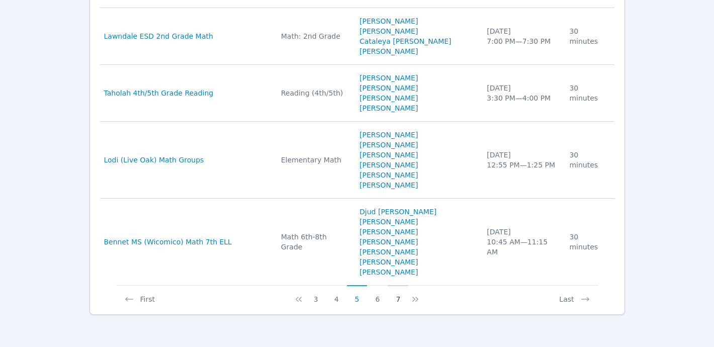
click at [398, 298] on button "7" at bounding box center [398, 294] width 21 height 19
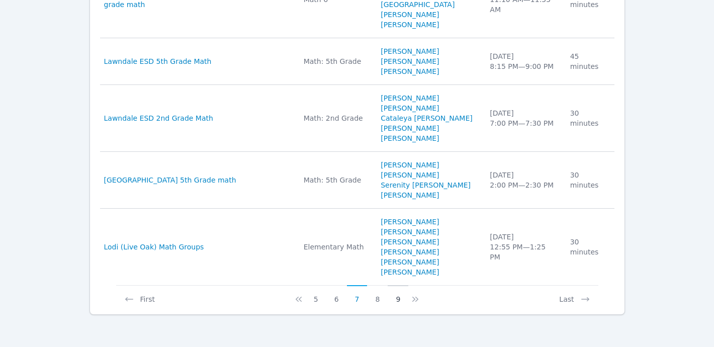
click at [399, 296] on button "9" at bounding box center [398, 294] width 21 height 19
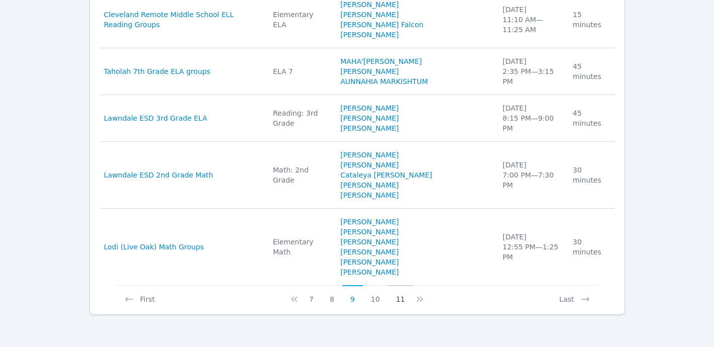
click at [399, 296] on button "11" at bounding box center [400, 294] width 25 height 19
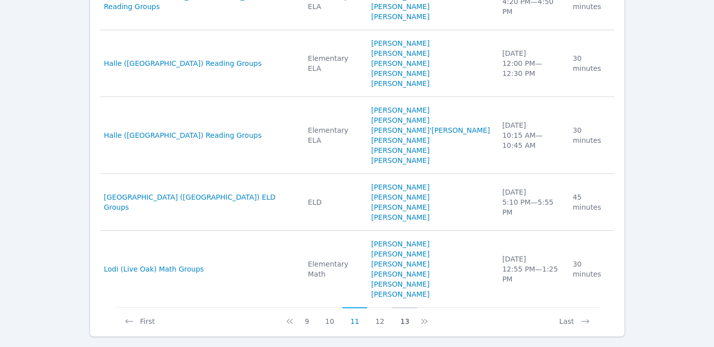
click at [406, 307] on button "13" at bounding box center [404, 316] width 25 height 19
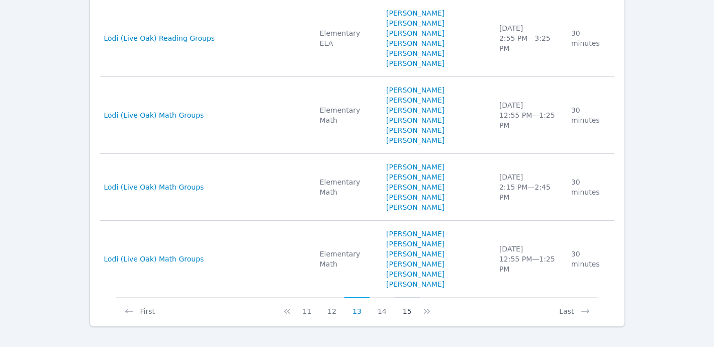
click at [406, 297] on button "15" at bounding box center [407, 306] width 25 height 19
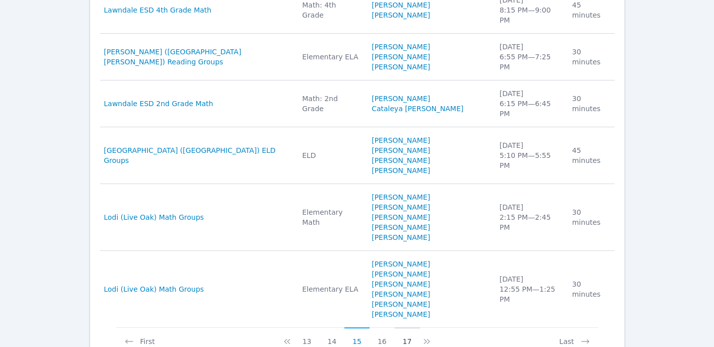
click at [406, 327] on button "17" at bounding box center [407, 336] width 25 height 19
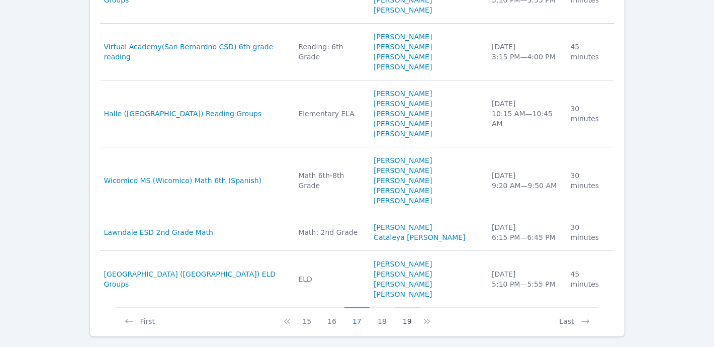
click at [406, 307] on button "19" at bounding box center [407, 316] width 25 height 19
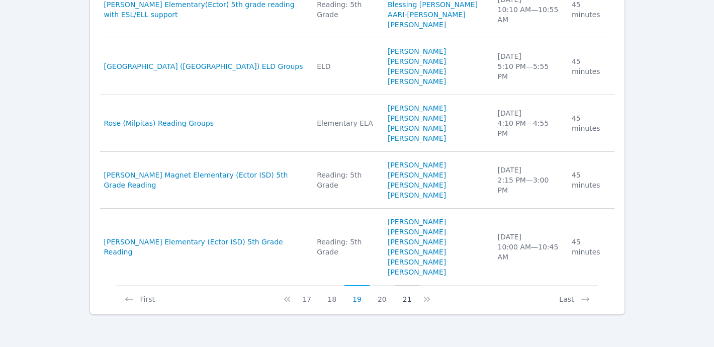
click at [406, 297] on button "21" at bounding box center [407, 294] width 25 height 19
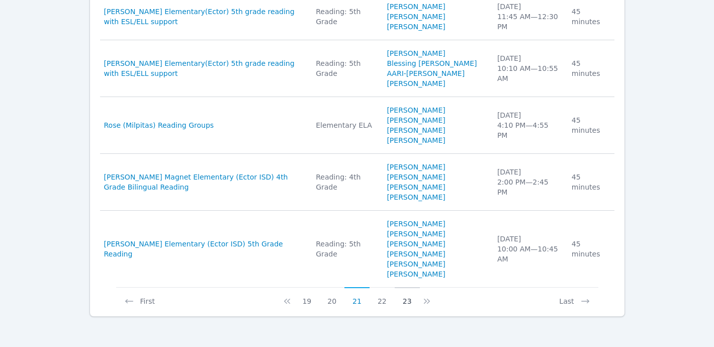
click at [406, 297] on button "23" at bounding box center [407, 296] width 25 height 19
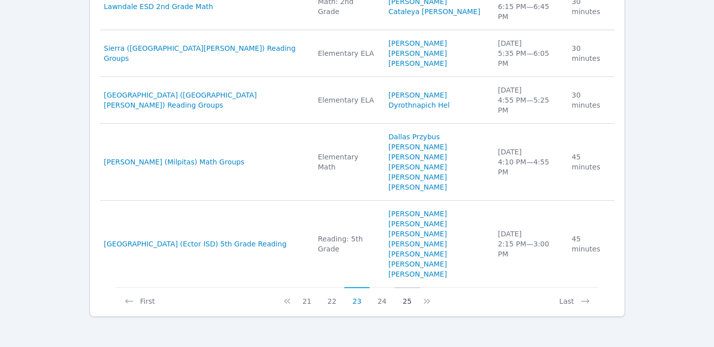
click at [406, 297] on button "25" at bounding box center [407, 296] width 25 height 19
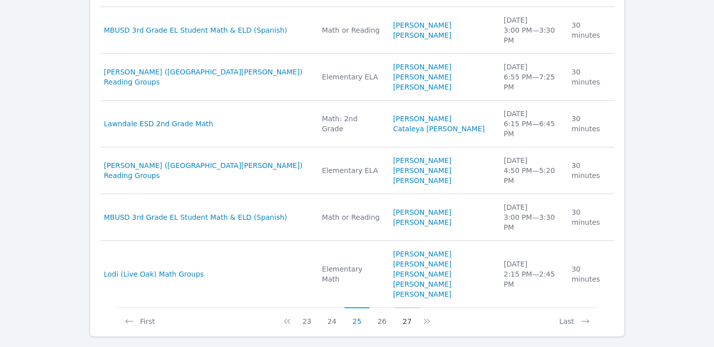
click at [406, 307] on button "27" at bounding box center [407, 316] width 25 height 19
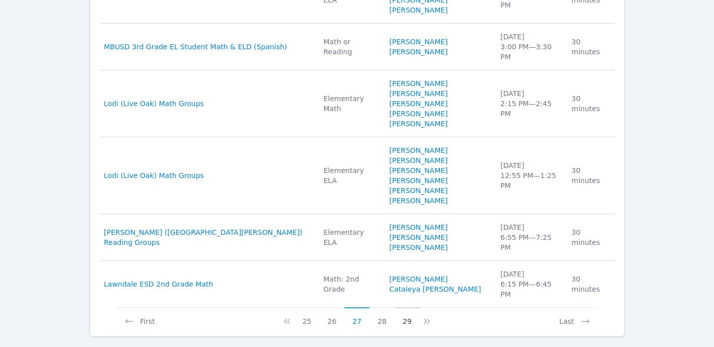
click at [406, 307] on button "29" at bounding box center [407, 316] width 25 height 19
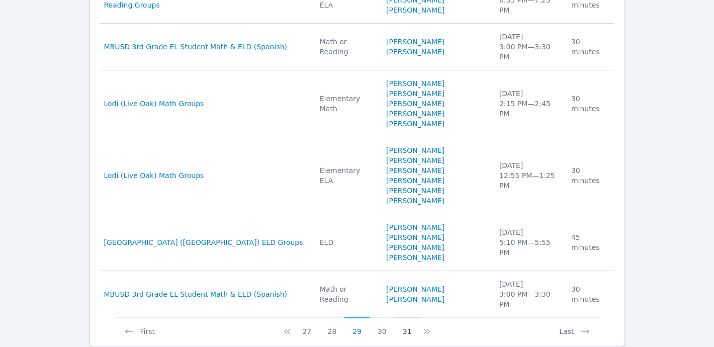
click at [406, 317] on button "31" at bounding box center [407, 326] width 25 height 19
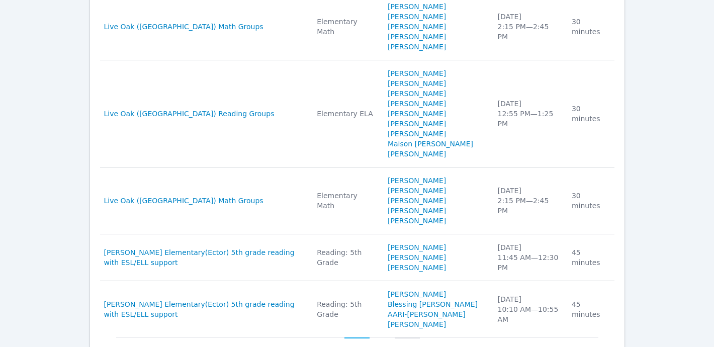
click at [406, 299] on link "Blessing [PERSON_NAME]" at bounding box center [433, 304] width 90 height 10
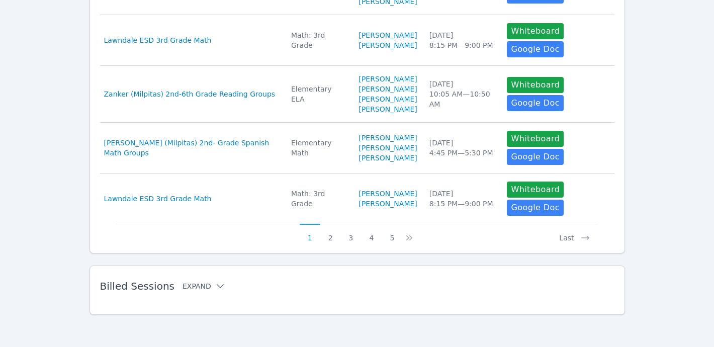
click at [203, 290] on button "Expand" at bounding box center [203, 286] width 43 height 10
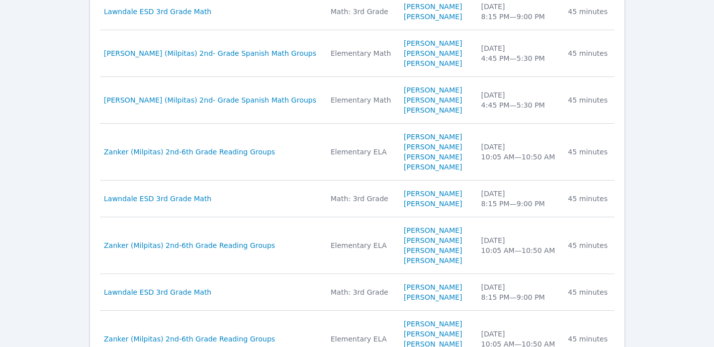
scroll to position [1086, 0]
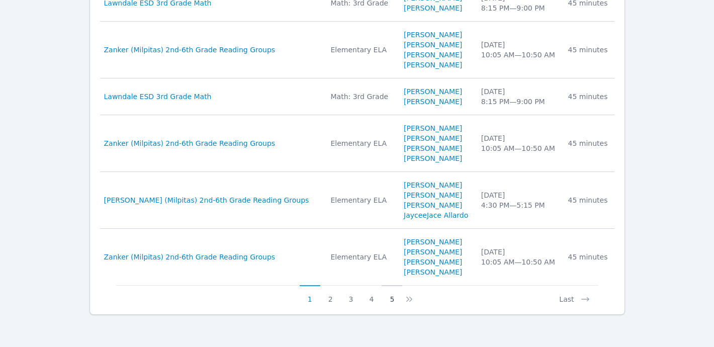
click at [392, 303] on button "5" at bounding box center [391, 294] width 21 height 19
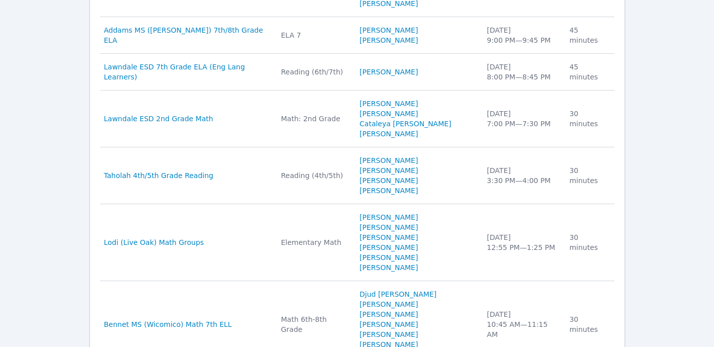
scroll to position [1177, 0]
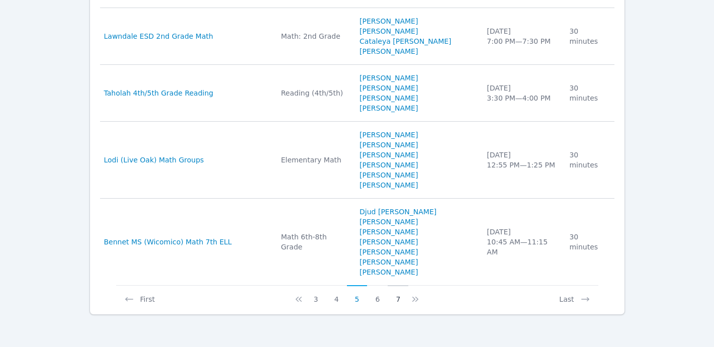
click at [397, 299] on button "7" at bounding box center [398, 294] width 21 height 19
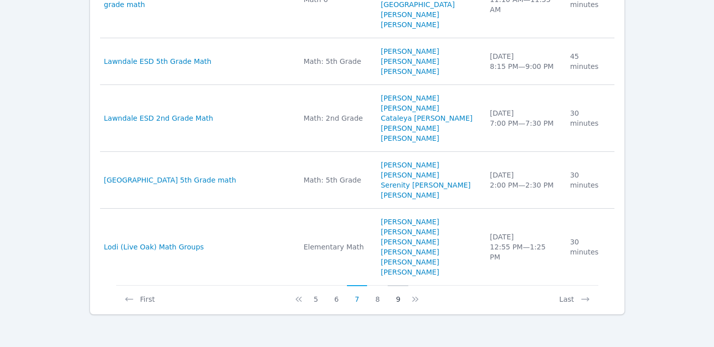
click at [397, 297] on button "9" at bounding box center [398, 294] width 21 height 19
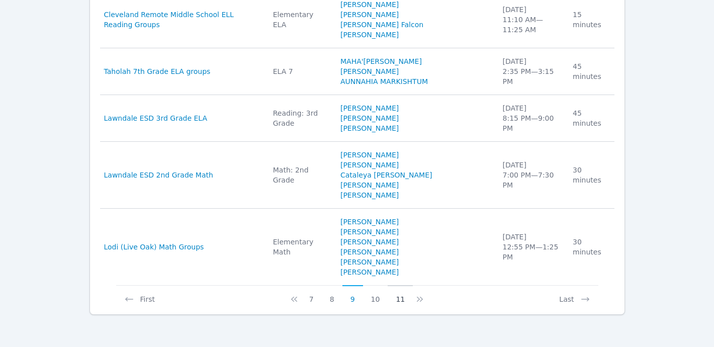
click at [398, 297] on button "11" at bounding box center [400, 294] width 25 height 19
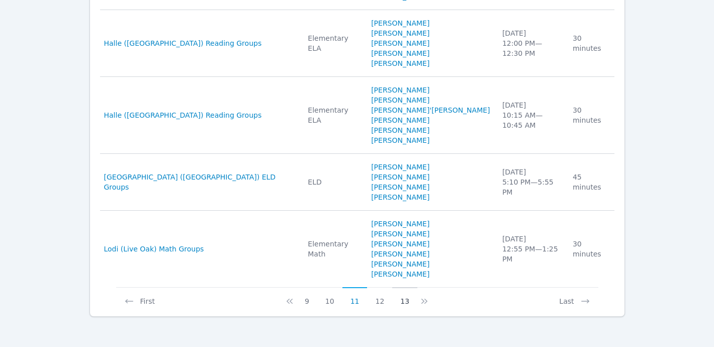
scroll to position [1157, 0]
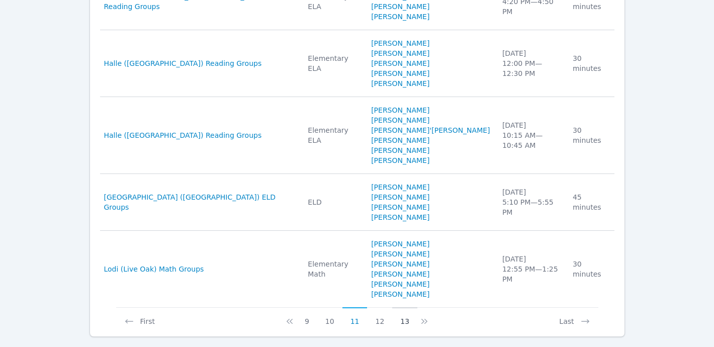
click at [401, 307] on button "13" at bounding box center [404, 316] width 25 height 19
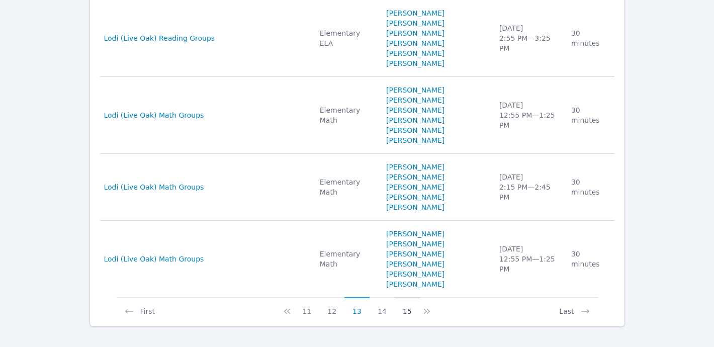
click at [406, 297] on button "15" at bounding box center [407, 306] width 25 height 19
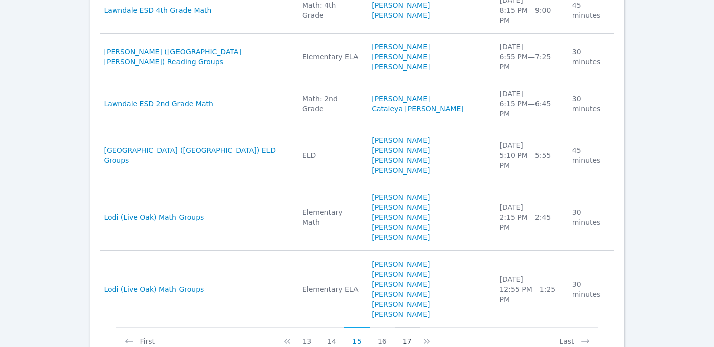
click at [406, 327] on button "17" at bounding box center [407, 336] width 25 height 19
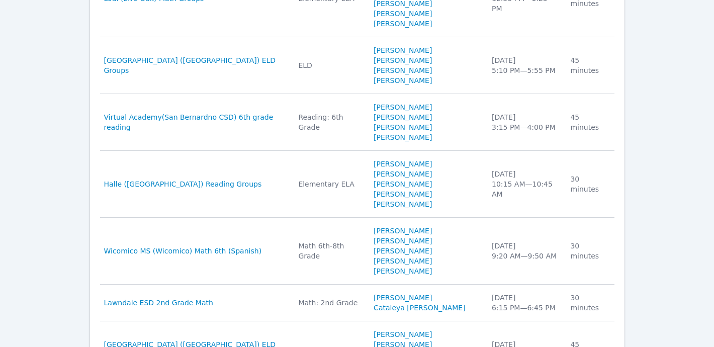
scroll to position [1146, 0]
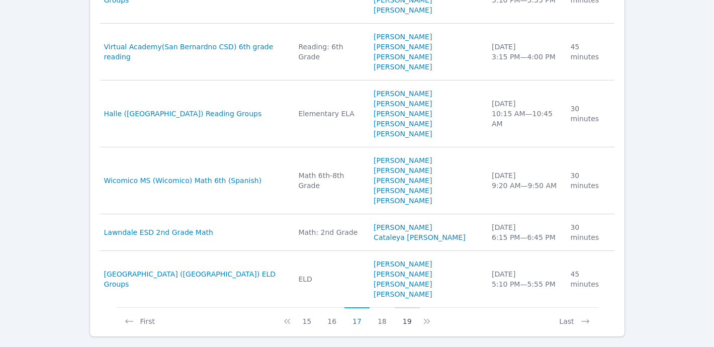
click at [406, 307] on button "19" at bounding box center [407, 316] width 25 height 19
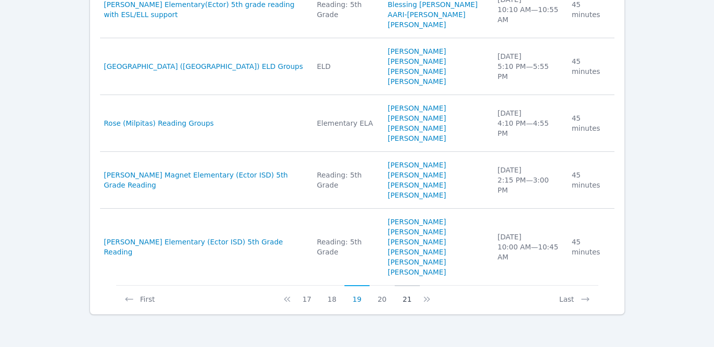
click at [405, 298] on button "21" at bounding box center [407, 294] width 25 height 19
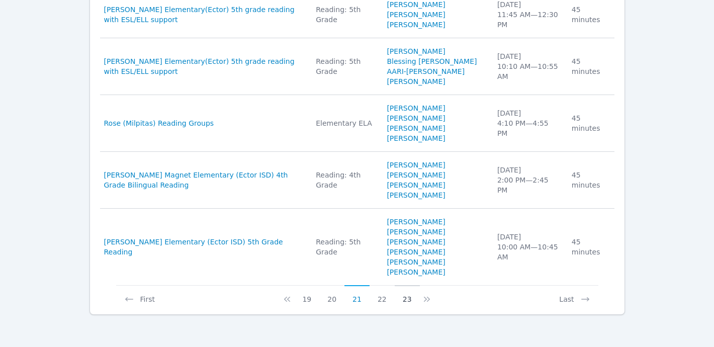
scroll to position [1167, 0]
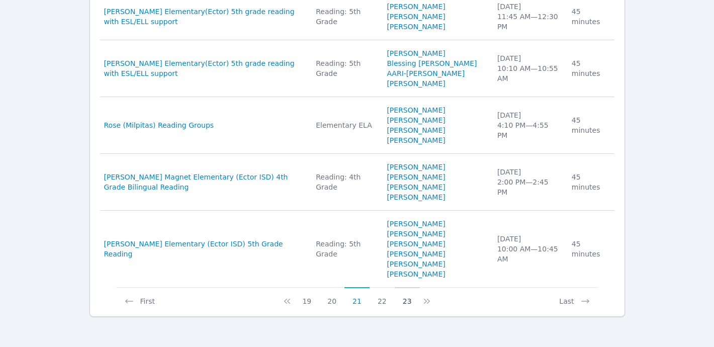
click at [405, 298] on button "23" at bounding box center [407, 296] width 25 height 19
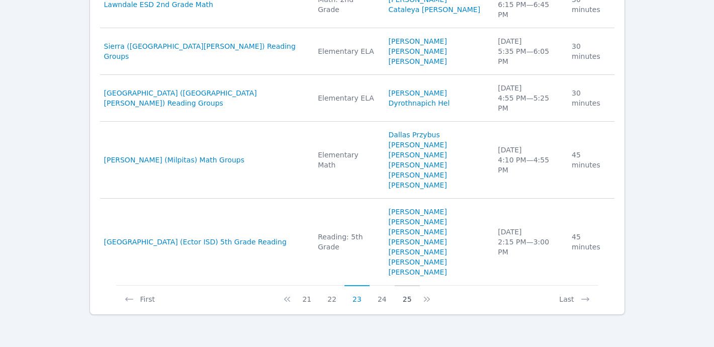
scroll to position [1146, 0]
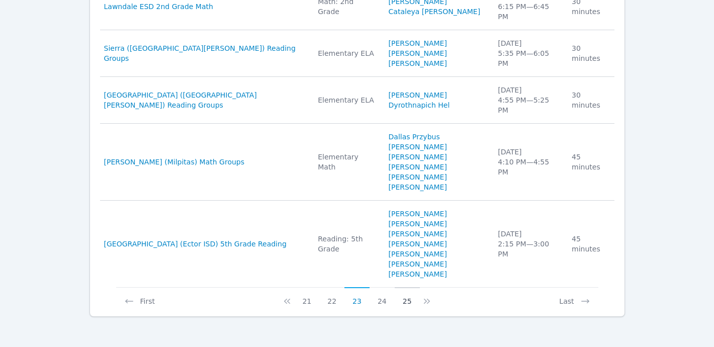
click at [405, 298] on button "25" at bounding box center [407, 296] width 25 height 19
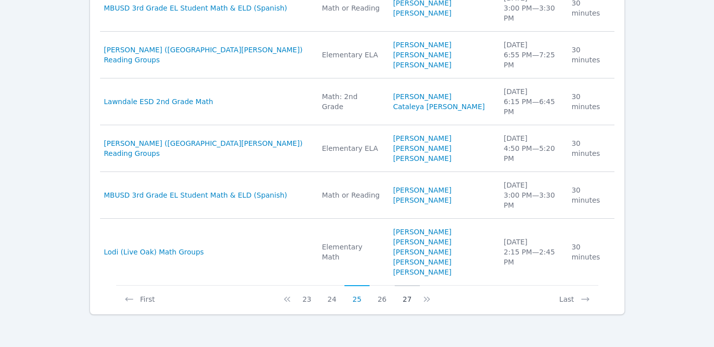
scroll to position [1046, 0]
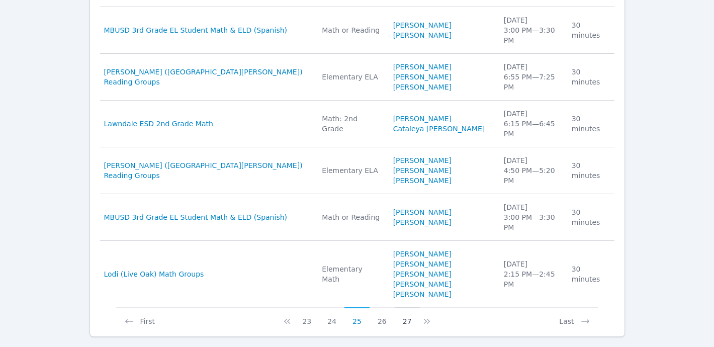
click at [405, 307] on button "27" at bounding box center [407, 316] width 25 height 19
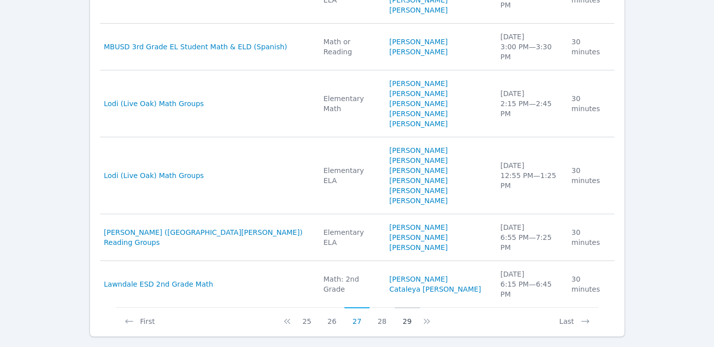
click at [405, 307] on button "29" at bounding box center [407, 316] width 25 height 19
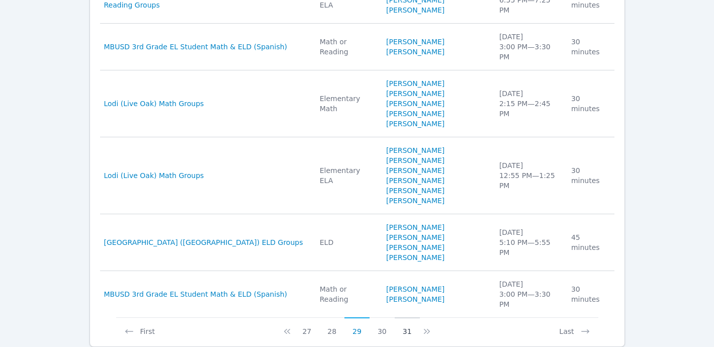
click at [405, 317] on button "31" at bounding box center [407, 326] width 25 height 19
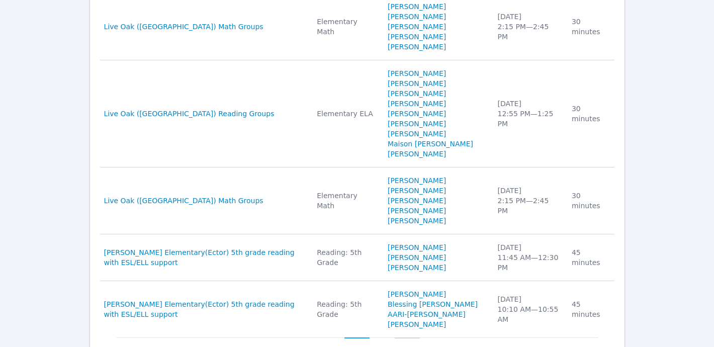
scroll to position [1257, 0]
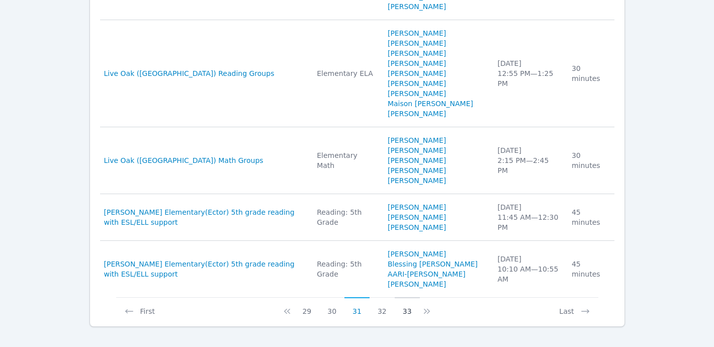
click at [407, 298] on button "33" at bounding box center [407, 306] width 25 height 19
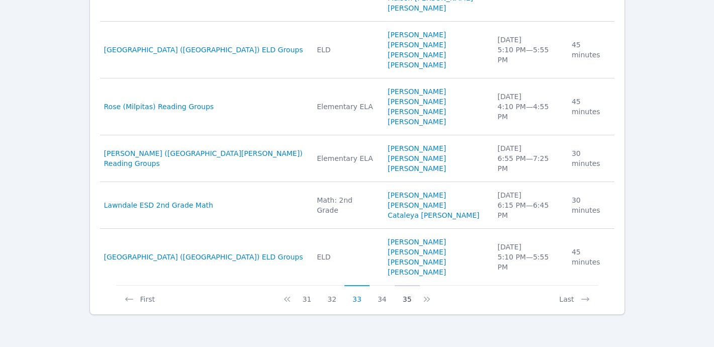
click at [407, 298] on button "35" at bounding box center [407, 294] width 25 height 19
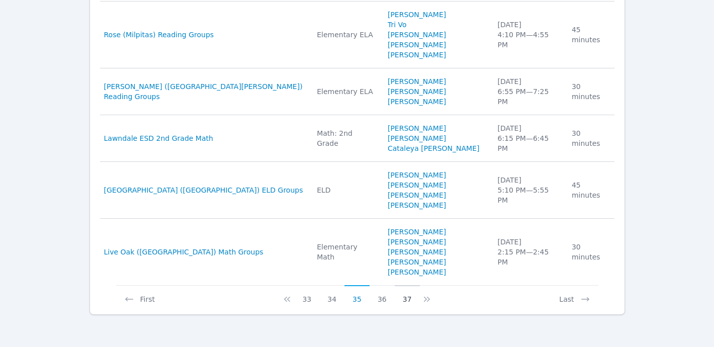
click at [405, 299] on button "37" at bounding box center [407, 294] width 25 height 19
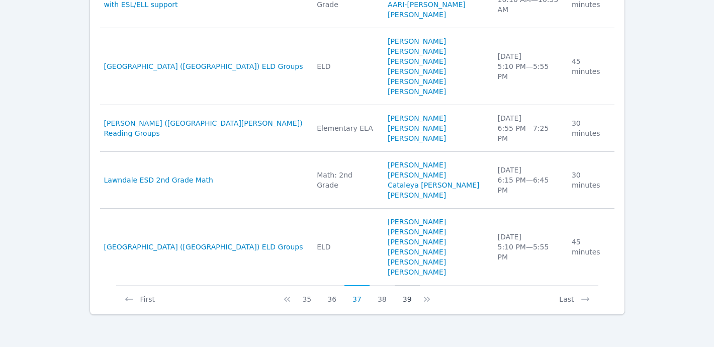
click at [405, 299] on button "39" at bounding box center [407, 294] width 25 height 19
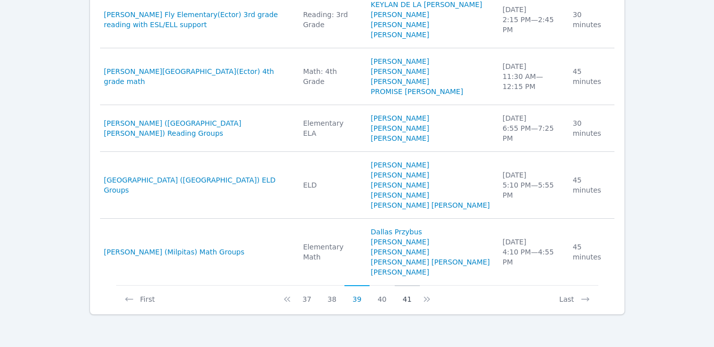
click at [406, 296] on button "41" at bounding box center [407, 294] width 25 height 19
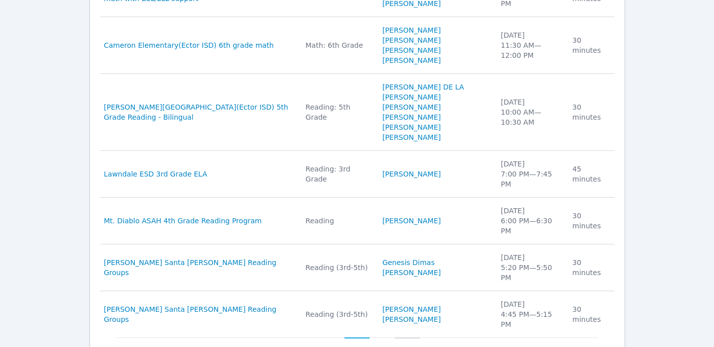
click at [406, 337] on button "45" at bounding box center [407, 346] width 25 height 19
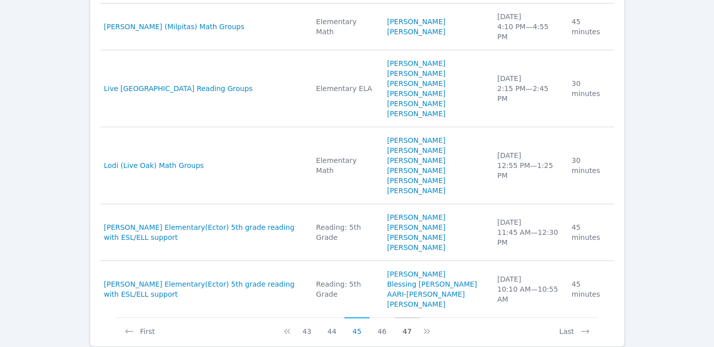
click at [406, 317] on button "47" at bounding box center [407, 326] width 25 height 19
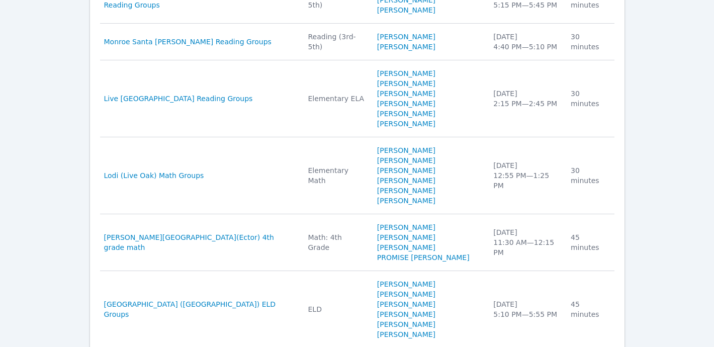
scroll to position [1146, 0]
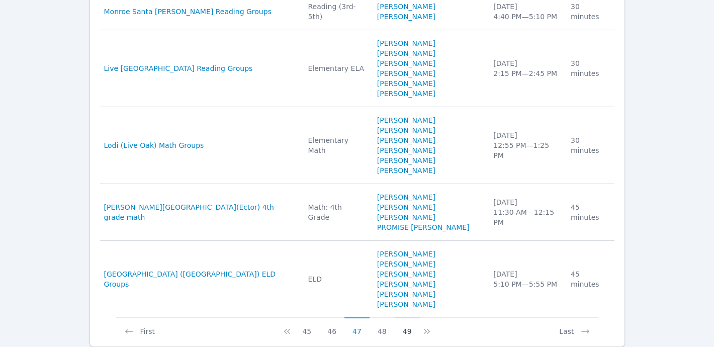
click at [406, 317] on button "49" at bounding box center [407, 326] width 25 height 19
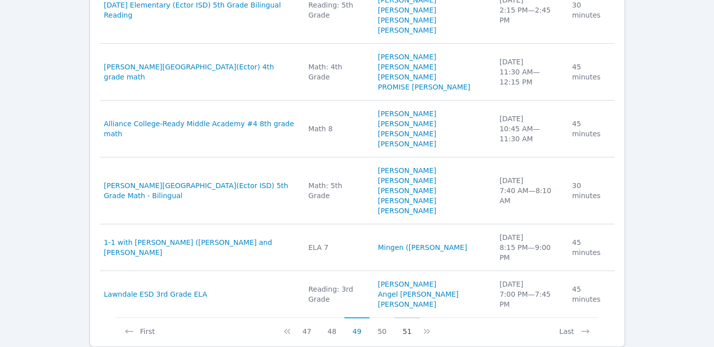
scroll to position [1167, 0]
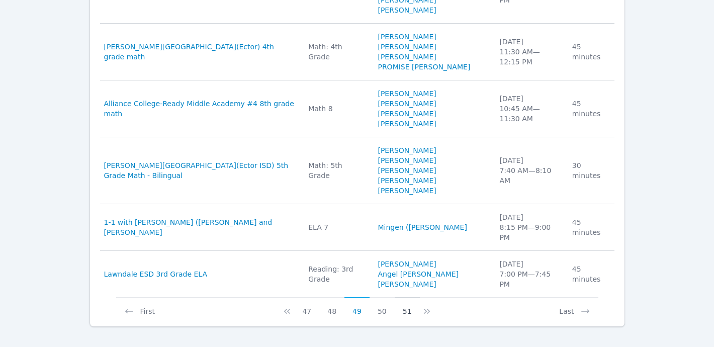
click at [406, 297] on button "51" at bounding box center [407, 306] width 25 height 19
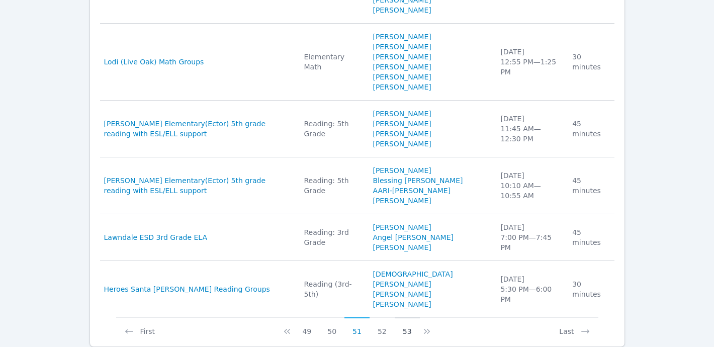
click at [406, 317] on button "53" at bounding box center [407, 326] width 25 height 19
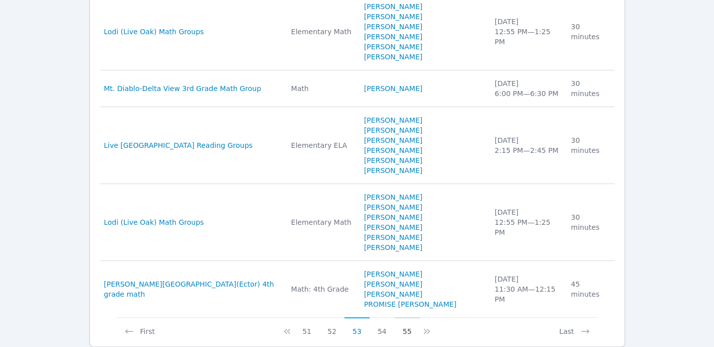
click at [407, 317] on button "55" at bounding box center [407, 326] width 25 height 19
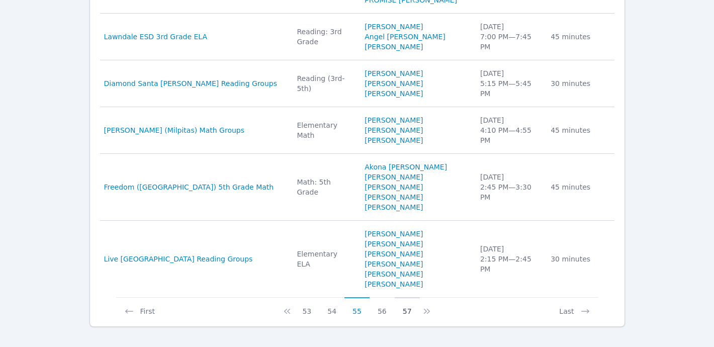
click at [407, 298] on button "57" at bounding box center [407, 306] width 25 height 19
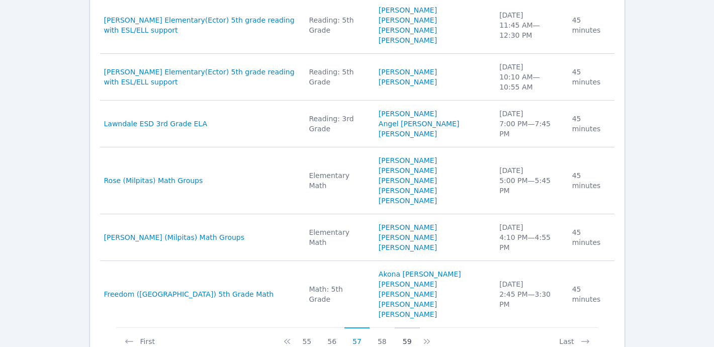
scroll to position [1167, 0]
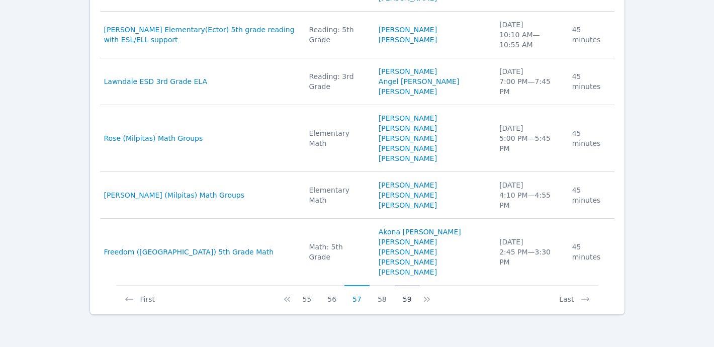
click at [407, 298] on button "59" at bounding box center [407, 294] width 25 height 19
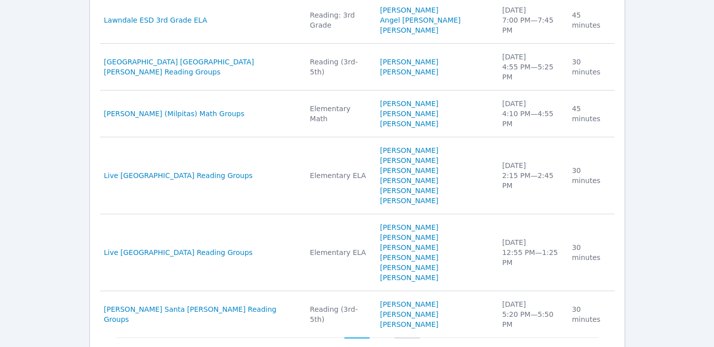
click at [407, 337] on button "61" at bounding box center [407, 346] width 25 height 19
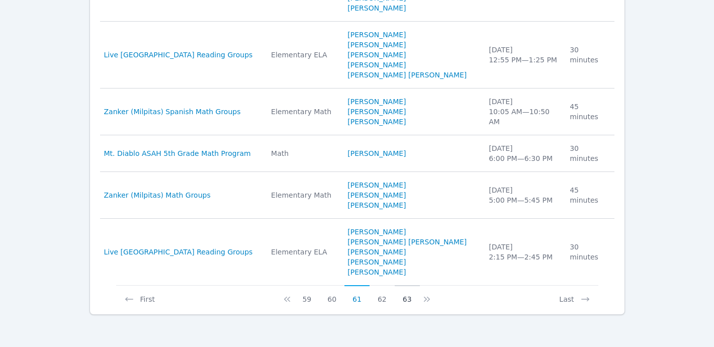
click at [407, 298] on button "63" at bounding box center [407, 294] width 25 height 19
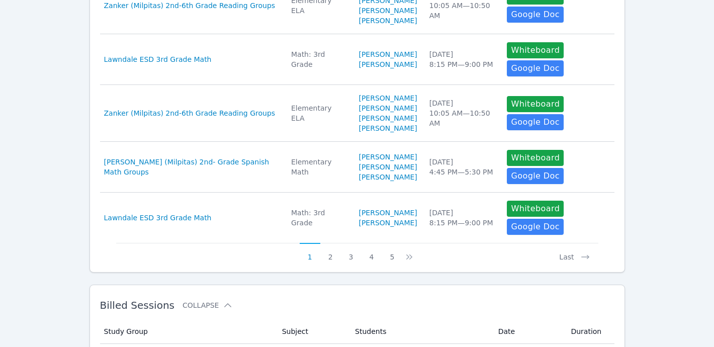
scroll to position [1096, 0]
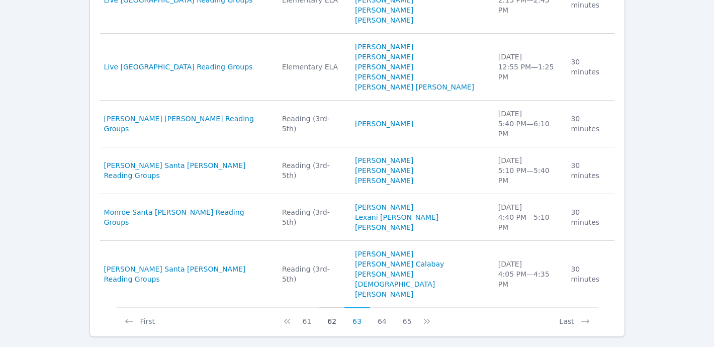
click at [335, 307] on button "62" at bounding box center [331, 316] width 25 height 19
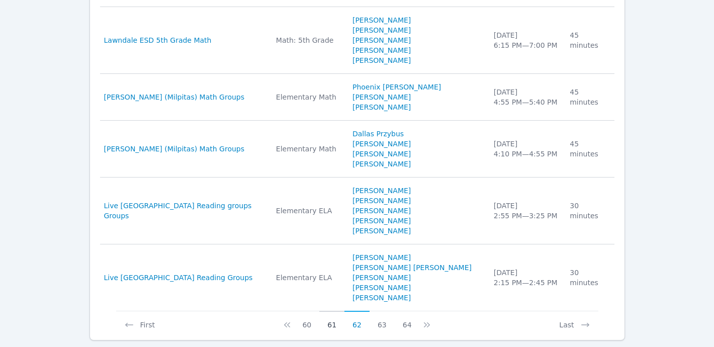
scroll to position [1207, 0]
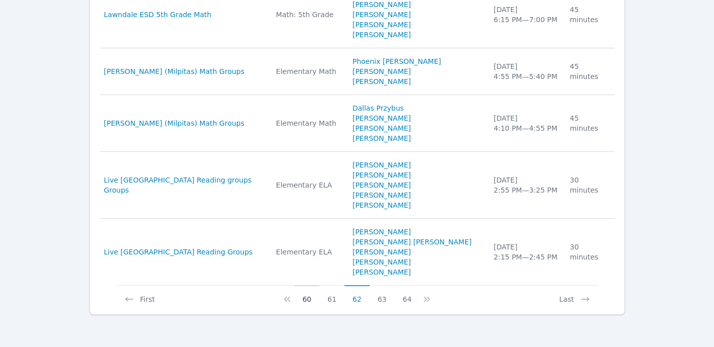
click at [310, 301] on button "60" at bounding box center [306, 294] width 25 height 19
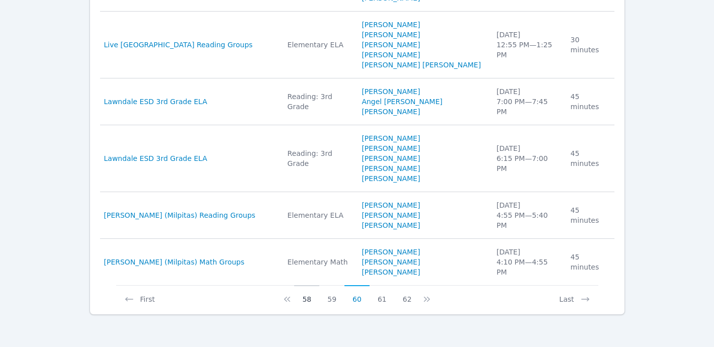
scroll to position [1146, 0]
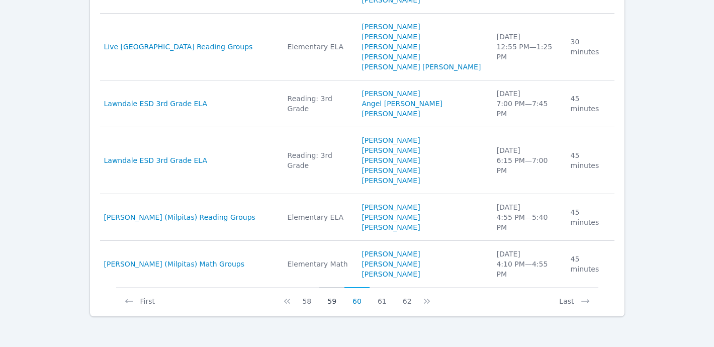
click at [335, 299] on button "59" at bounding box center [331, 296] width 25 height 19
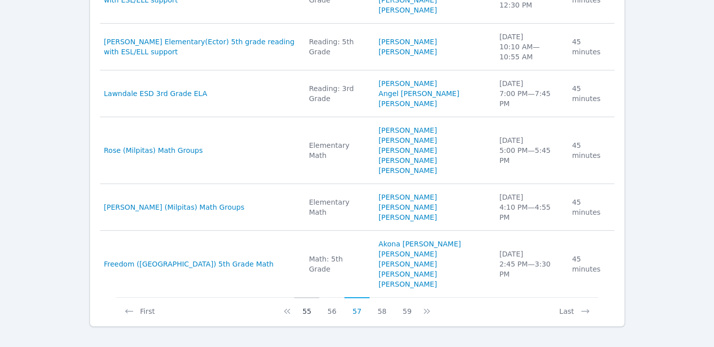
scroll to position [1136, 0]
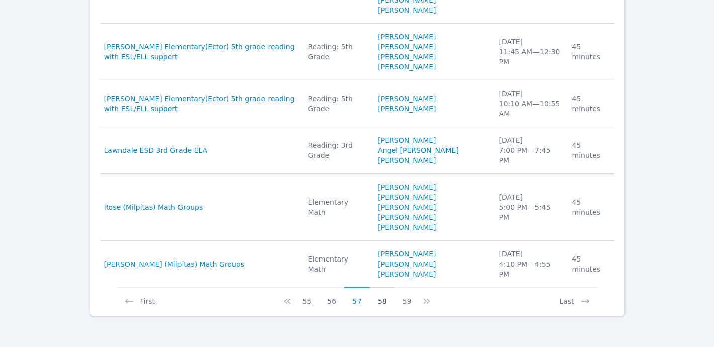
click at [379, 300] on button "58" at bounding box center [381, 296] width 25 height 19
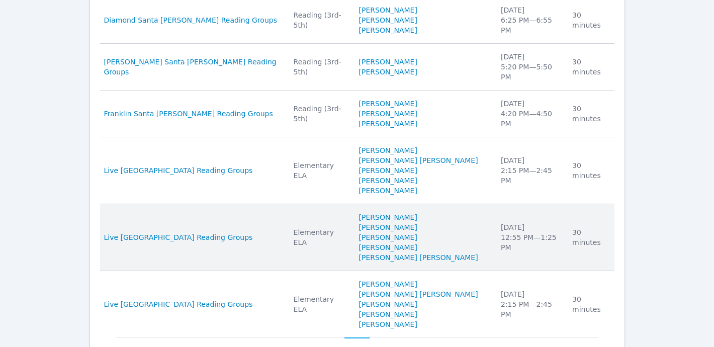
scroll to position [1197, 0]
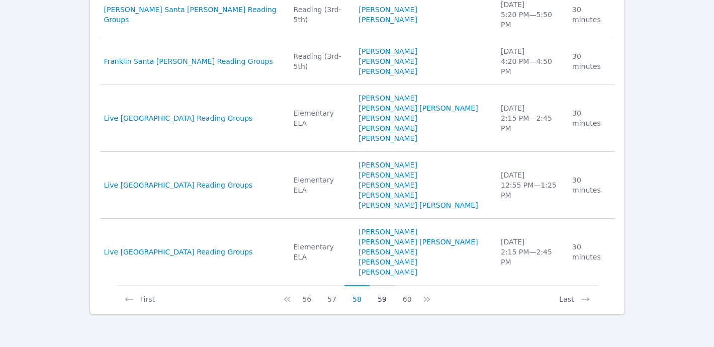
click at [382, 303] on button "59" at bounding box center [381, 294] width 25 height 19
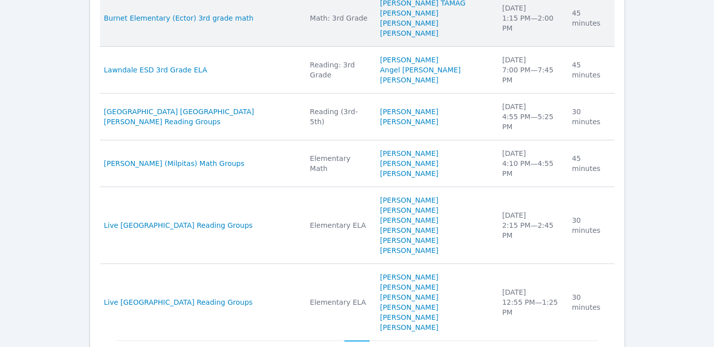
scroll to position [1157, 0]
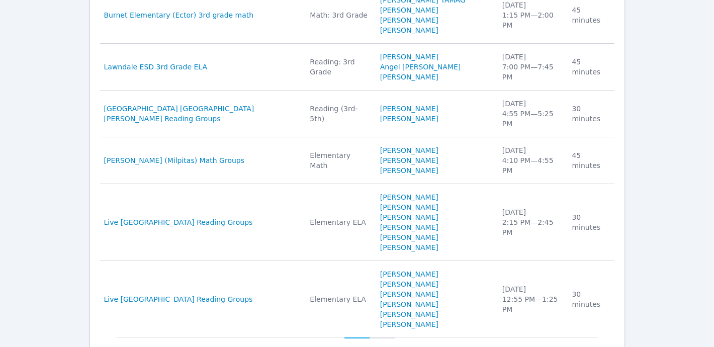
click at [376, 337] on button "60" at bounding box center [381, 346] width 25 height 19
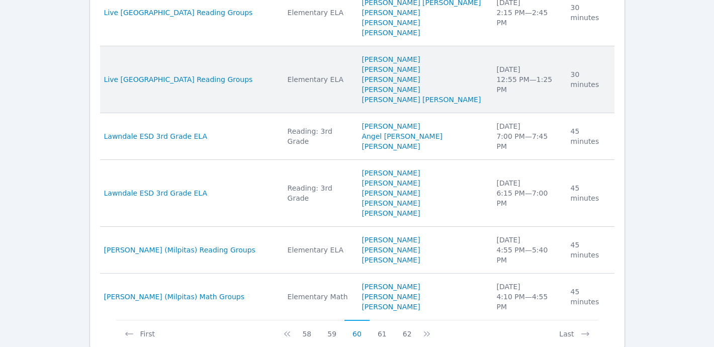
scroll to position [1146, 0]
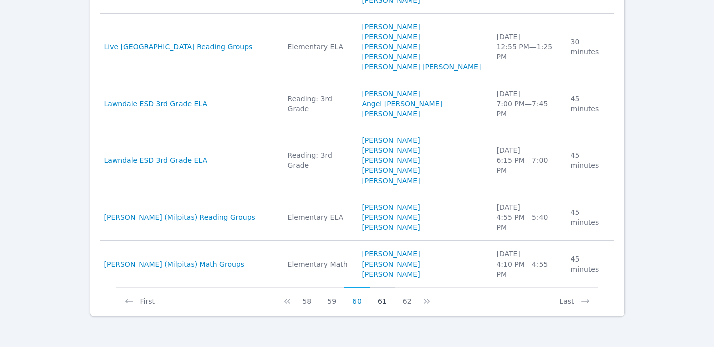
click at [380, 295] on button "61" at bounding box center [381, 296] width 25 height 19
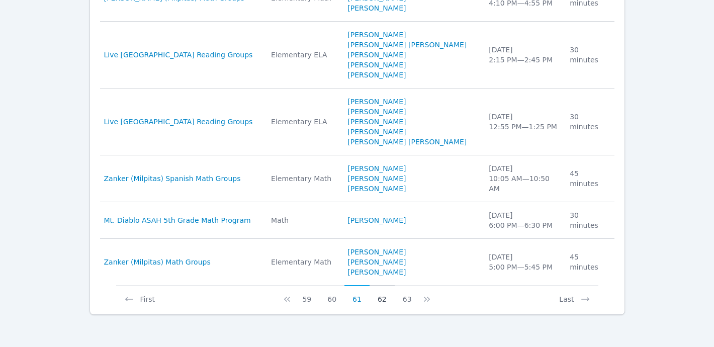
click at [378, 297] on button "62" at bounding box center [381, 294] width 25 height 19
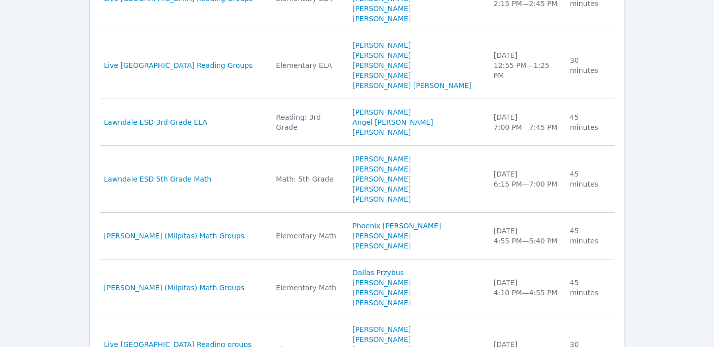
scroll to position [1033, 0]
